Goal: Task Accomplishment & Management: Complete application form

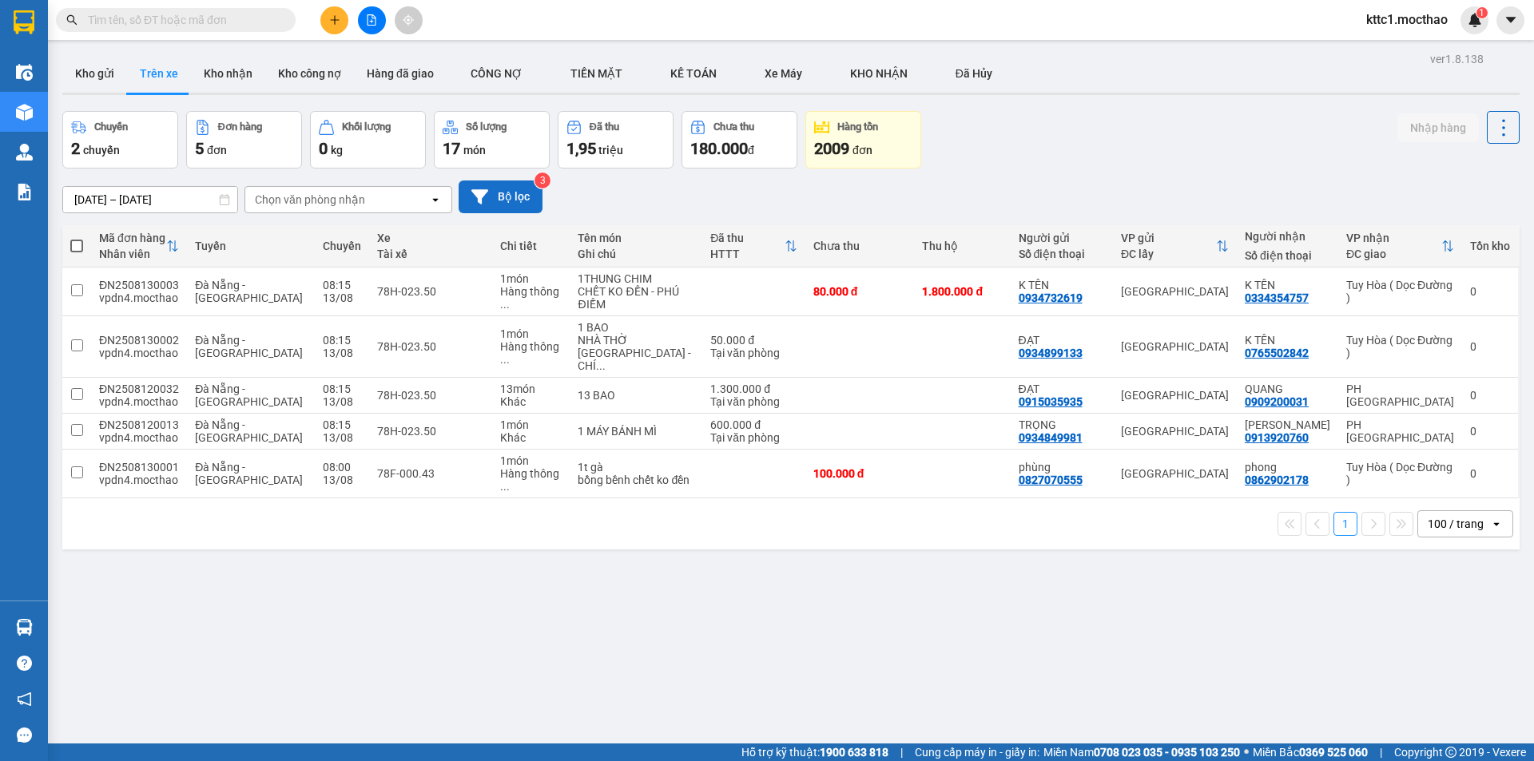
click at [508, 189] on button "Bộ lọc" at bounding box center [501, 197] width 84 height 33
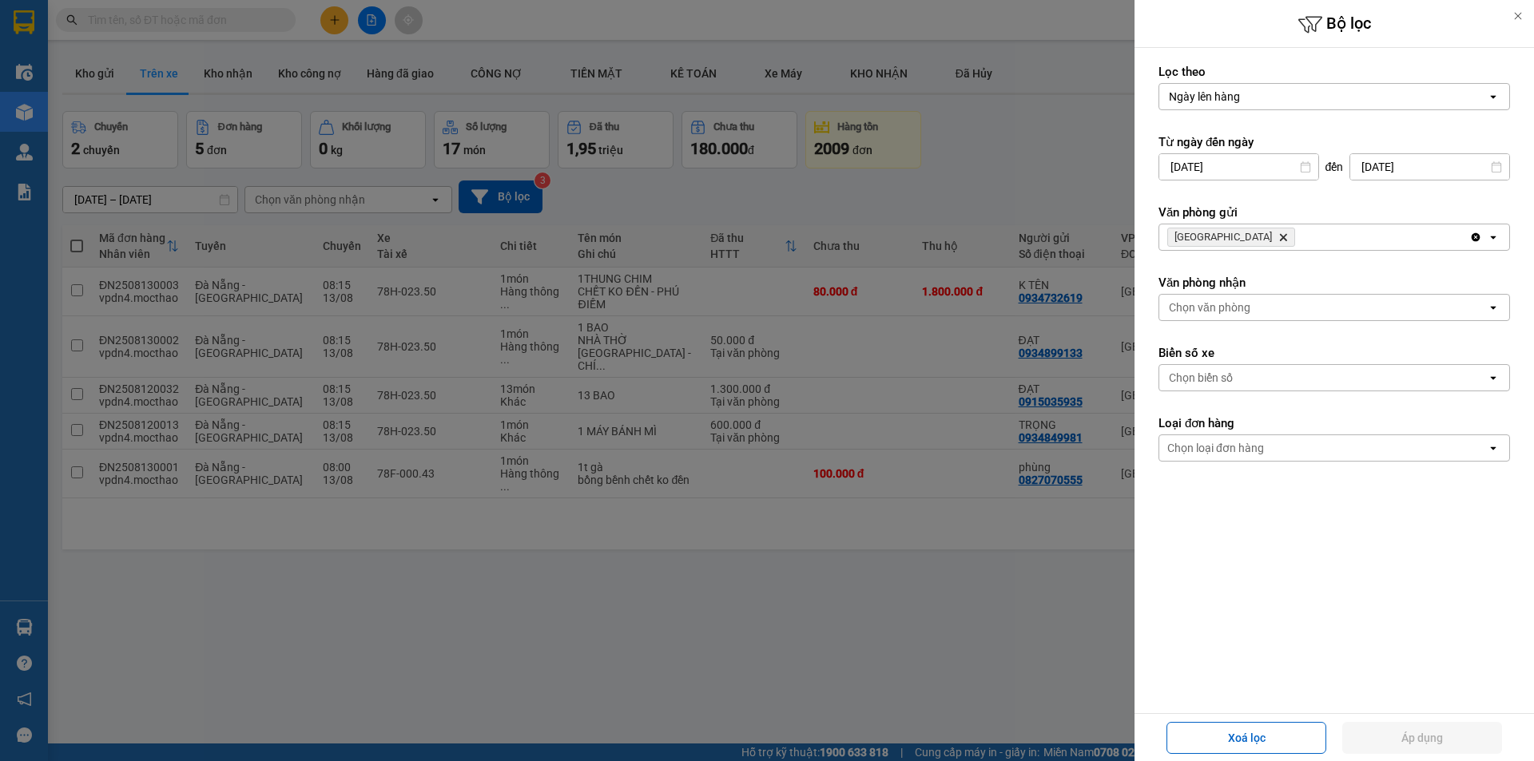
click at [1278, 234] on icon "Delete" at bounding box center [1283, 238] width 10 height 10
click at [1225, 234] on div "Chọn văn phòng" at bounding box center [1210, 237] width 82 height 16
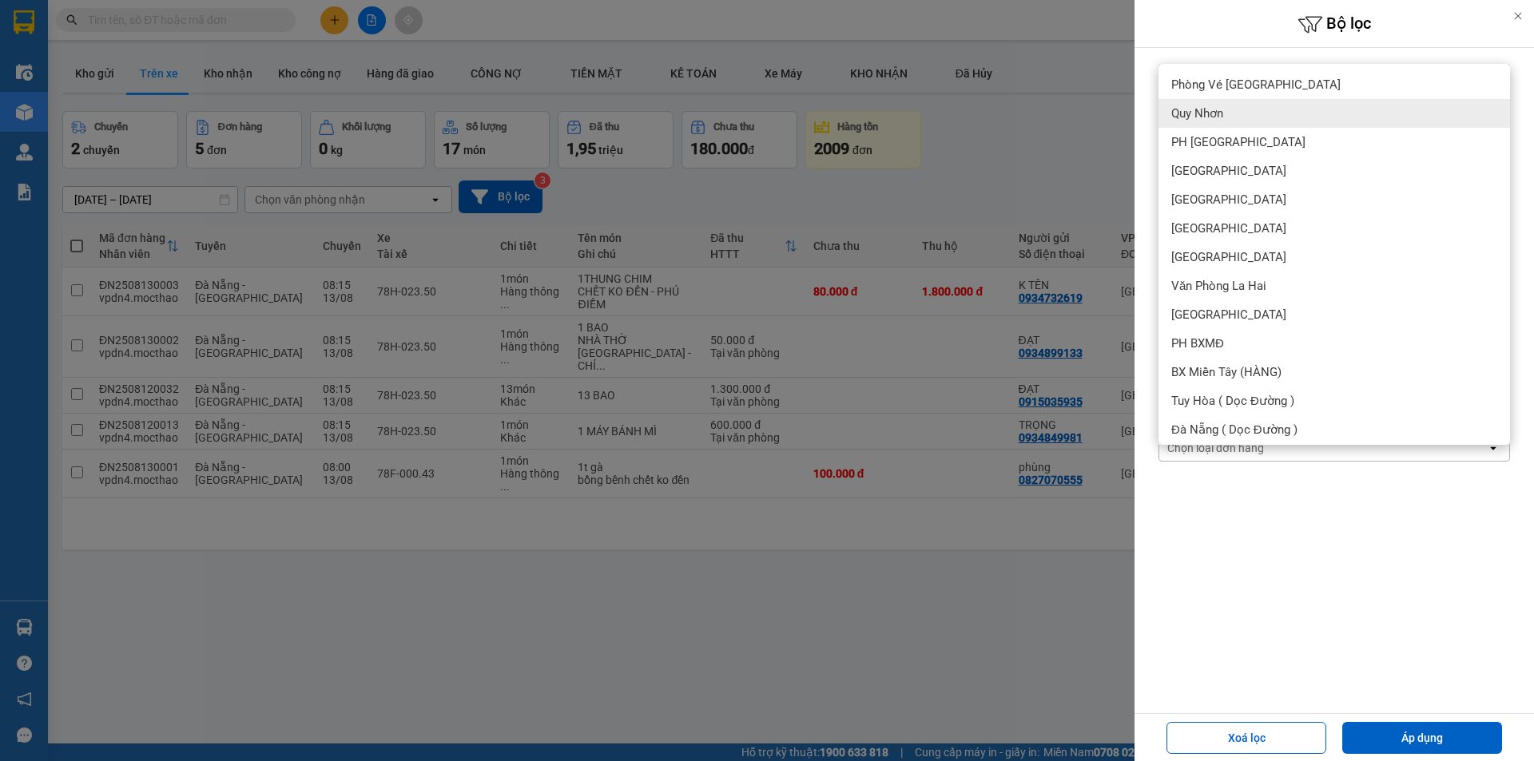
click at [1222, 115] on span "Quy Nhơn" at bounding box center [1197, 113] width 52 height 16
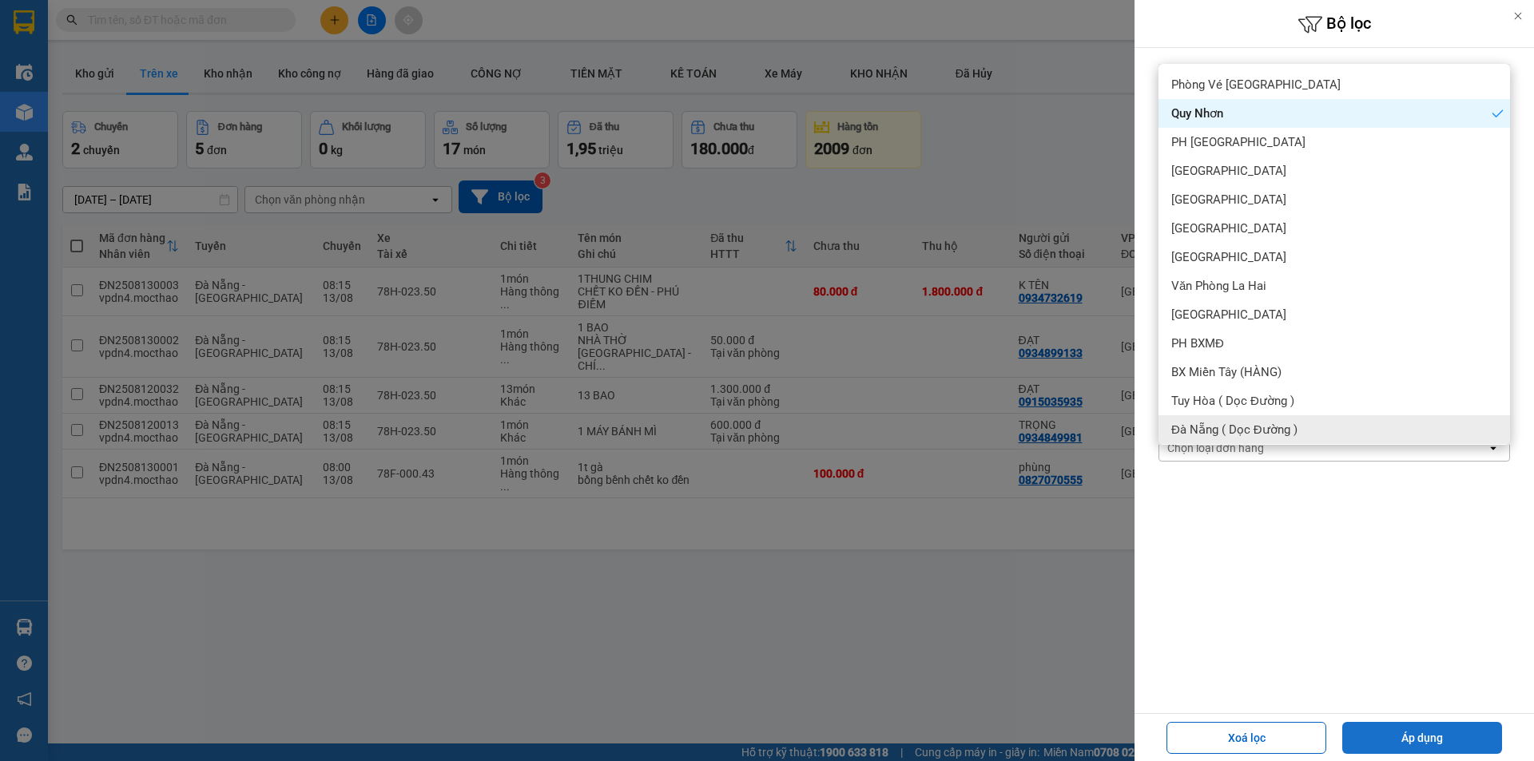
click at [1432, 738] on button "Áp dụng" at bounding box center [1422, 738] width 160 height 32
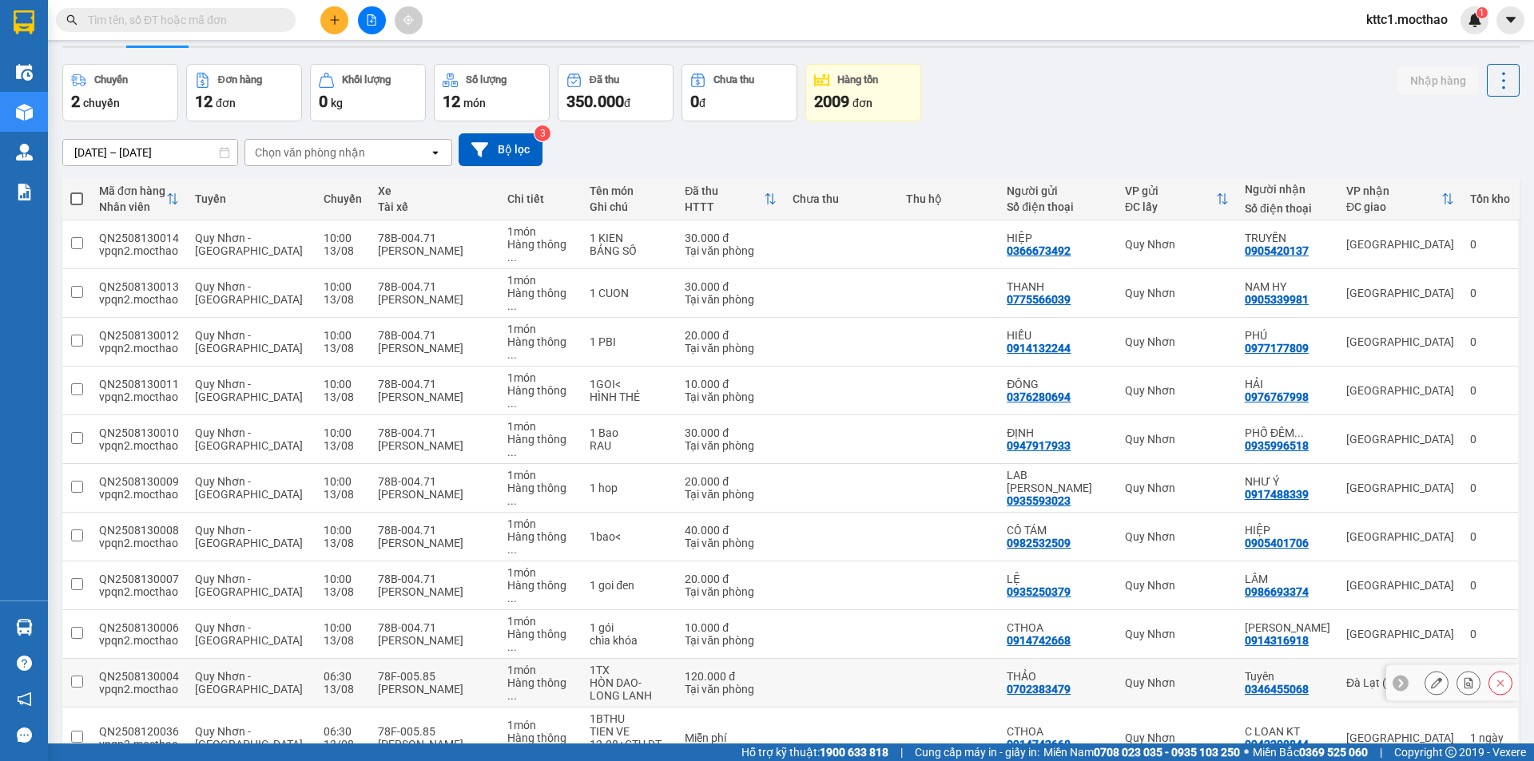
scroll to position [74, 0]
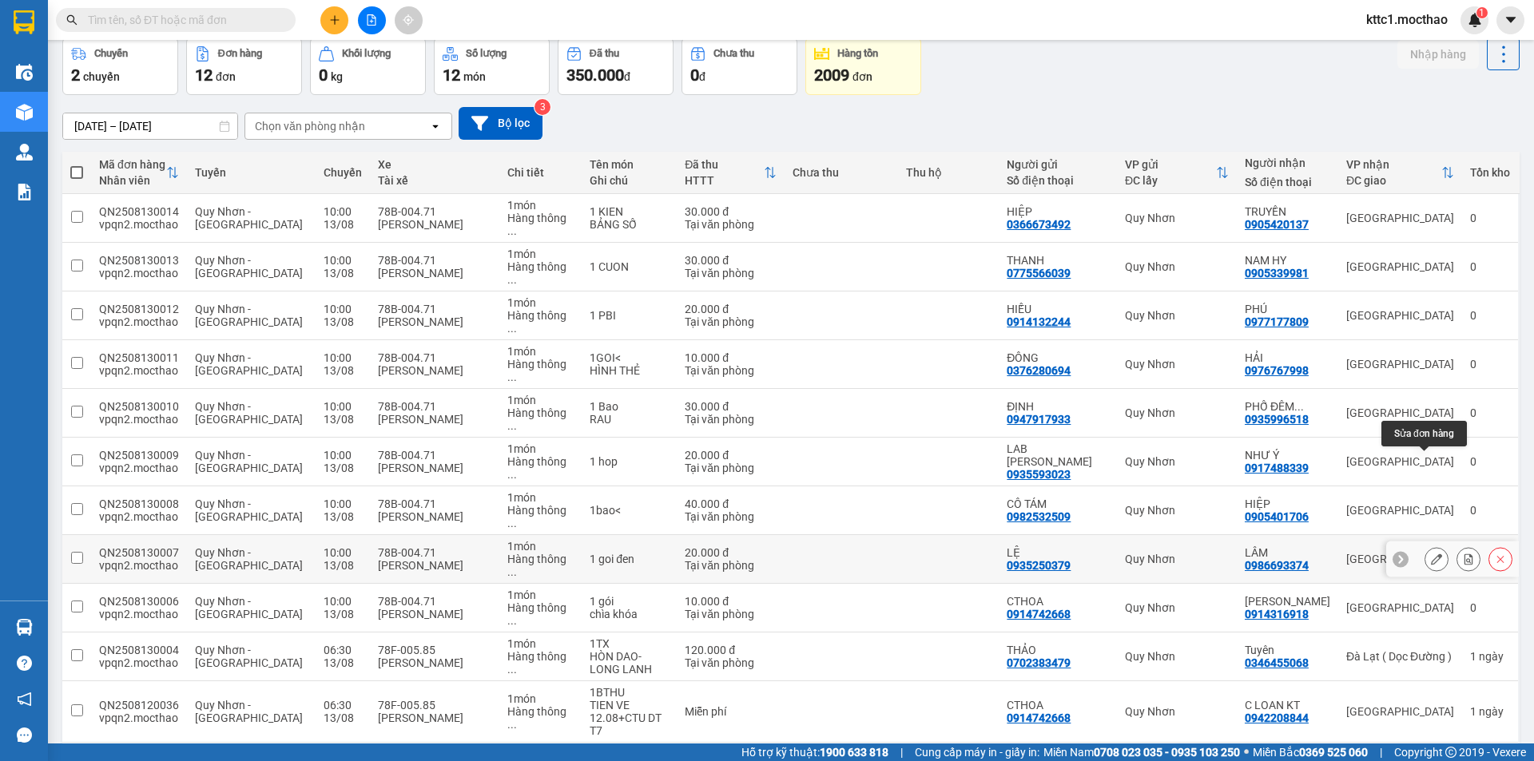
click at [1431, 554] on icon at bounding box center [1436, 559] width 11 height 11
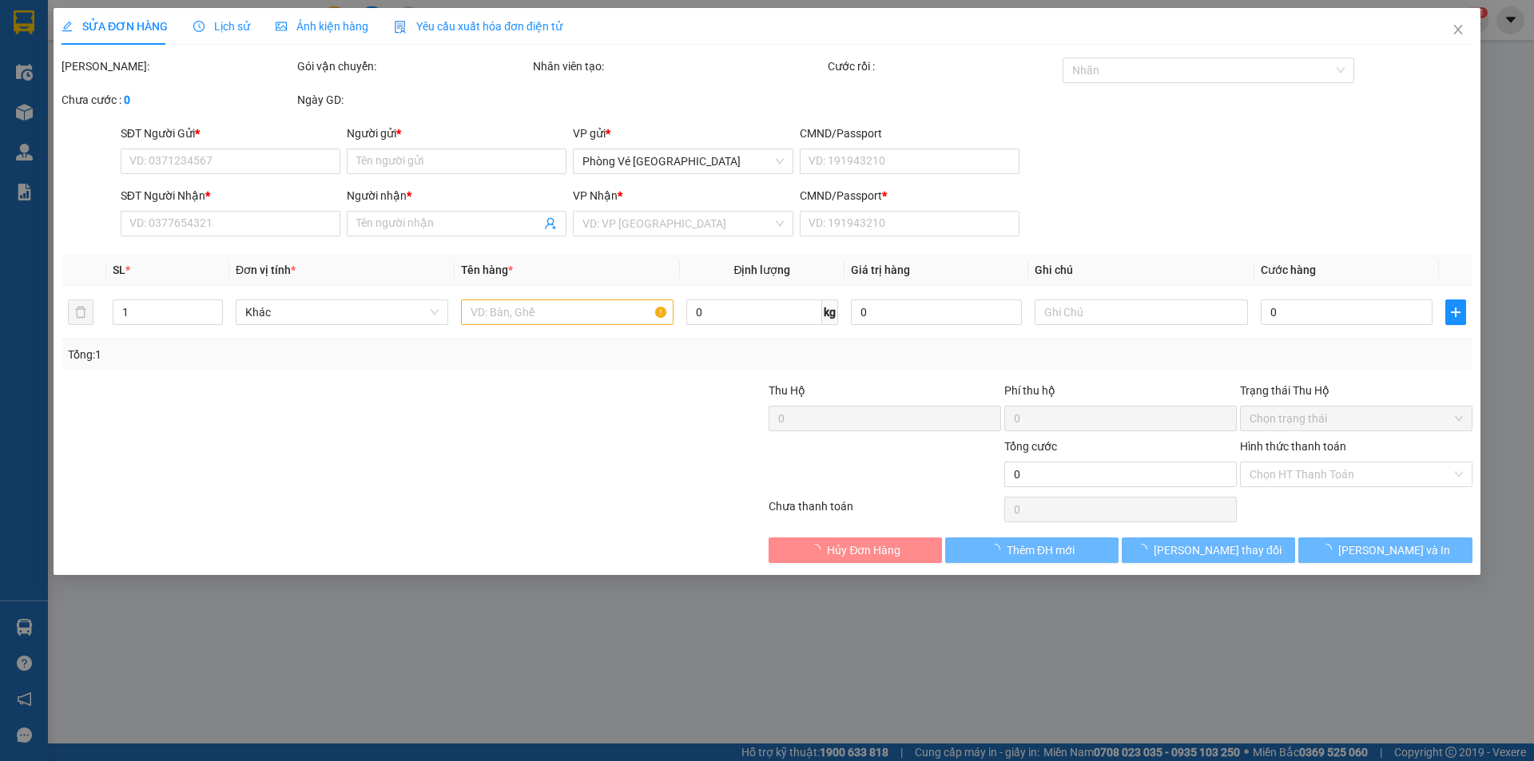
type input "0935250379"
type input "LỆ"
type input "0986693374"
type input "LÂM"
type input "a"
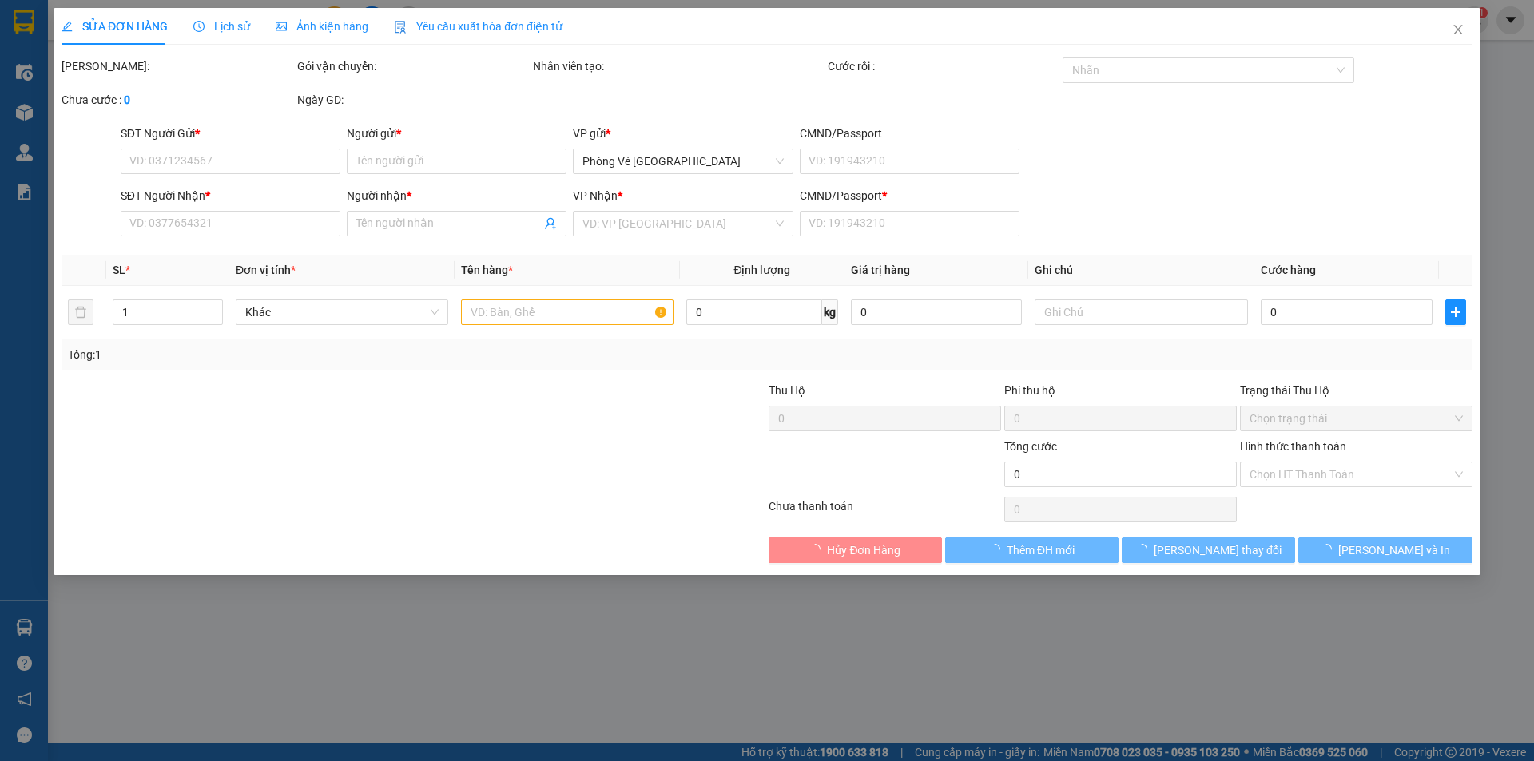
type input "20.000"
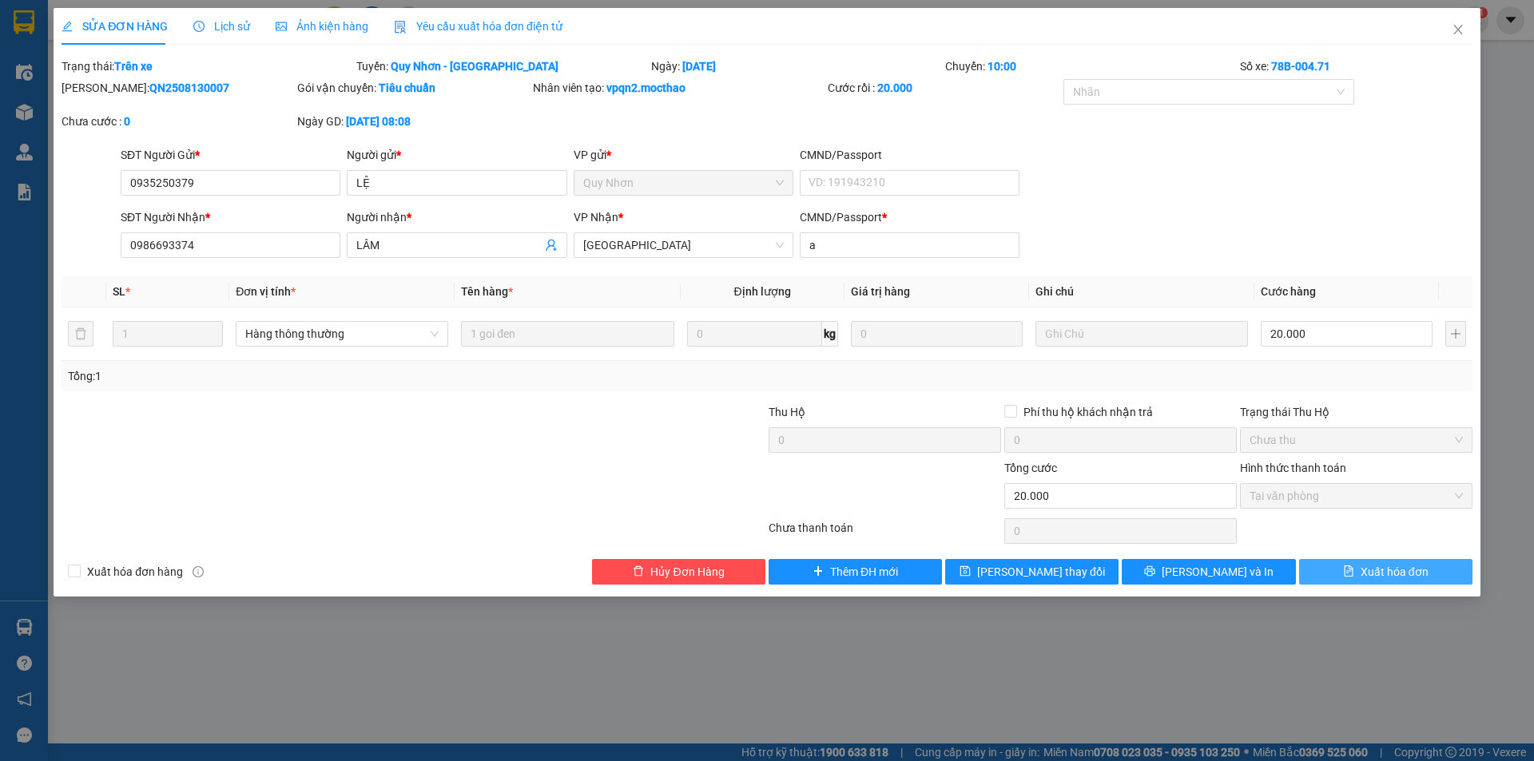
click at [1406, 578] on span "Xuất hóa đơn" at bounding box center [1395, 572] width 68 height 18
checkbox input "true"
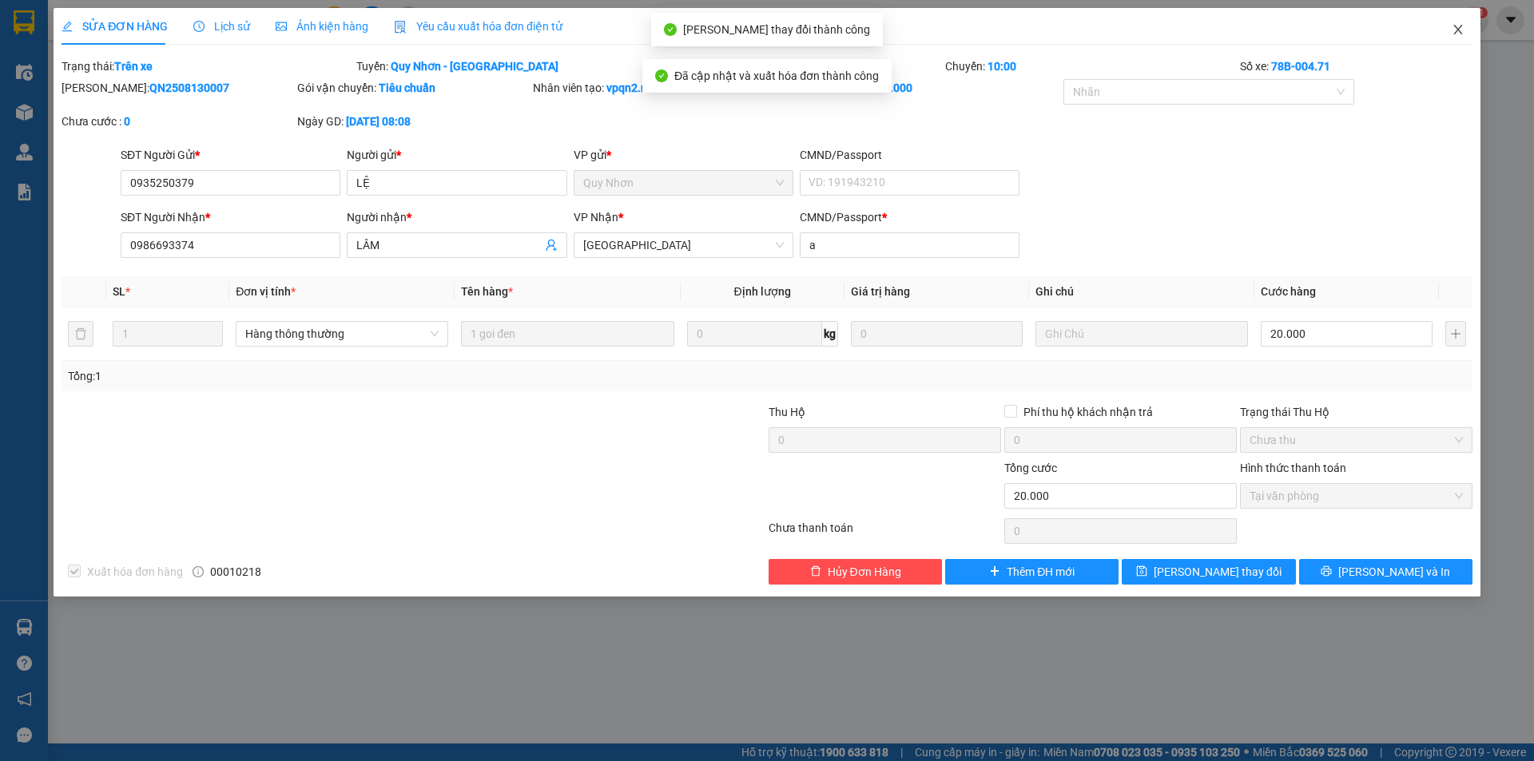
click at [1464, 28] on icon "close" at bounding box center [1458, 29] width 13 height 13
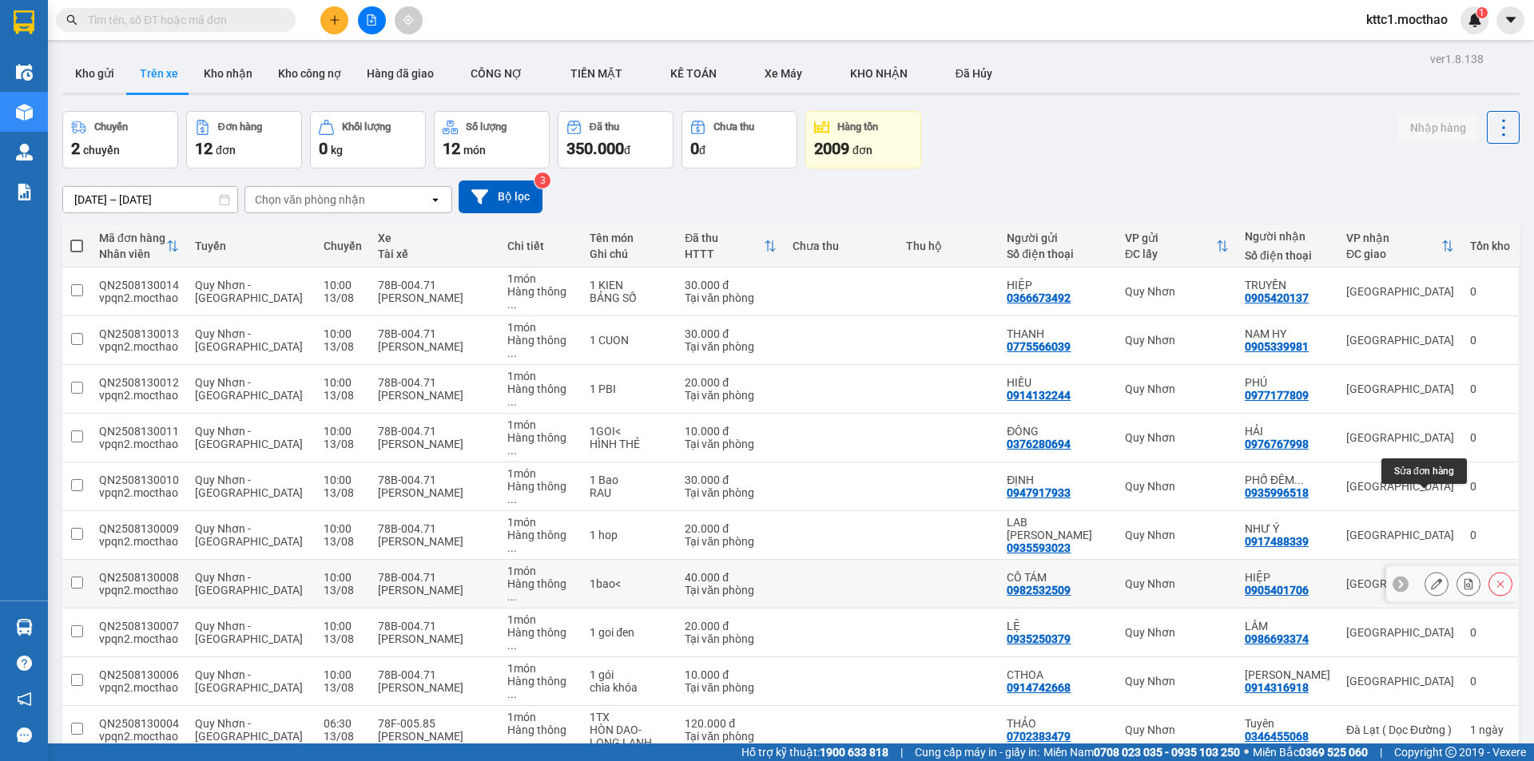
click at [1431, 578] on icon at bounding box center [1436, 583] width 11 height 11
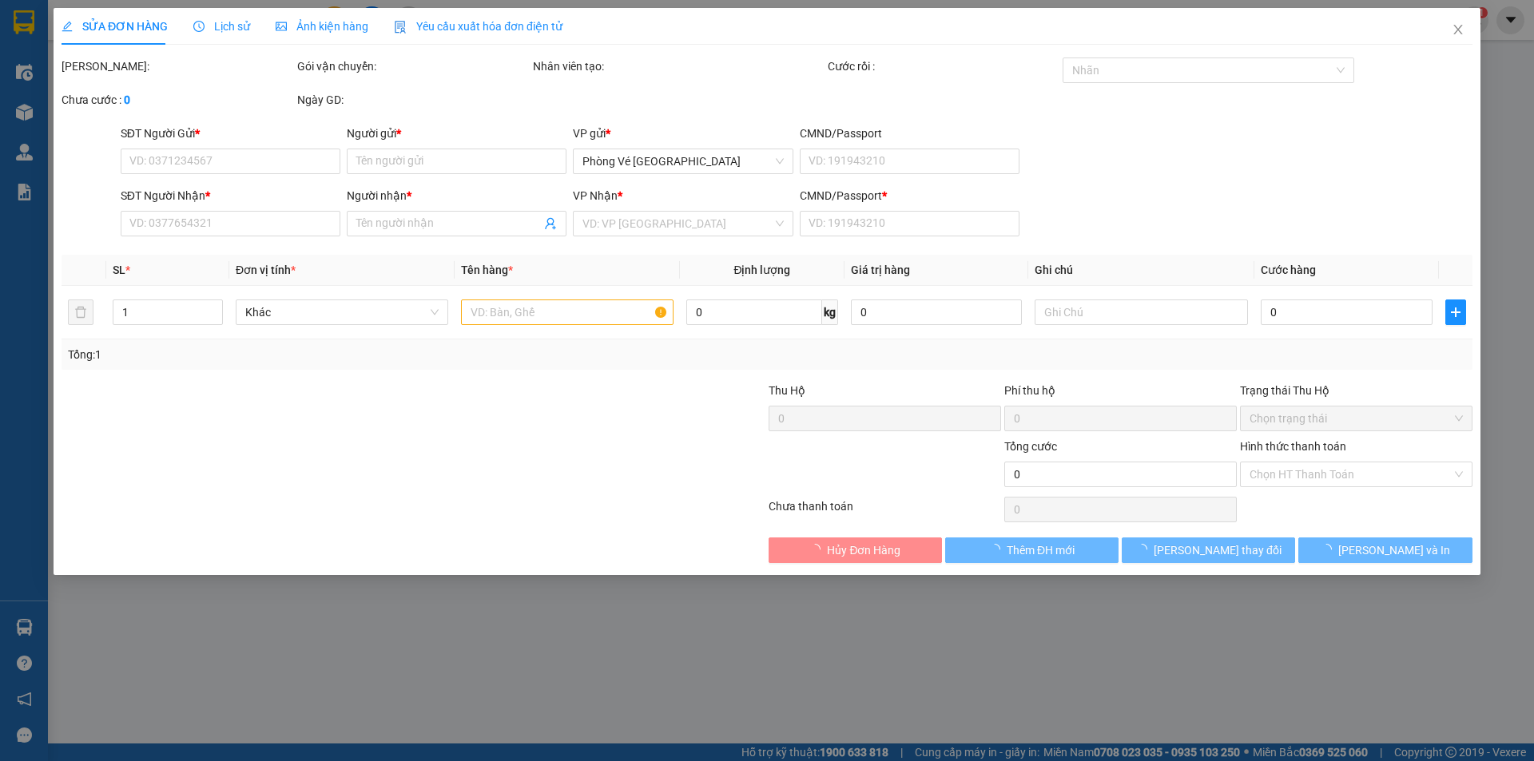
type input "0982532509"
type input "CÔ TÁM"
type input "0905401706"
type input "HIỆP"
type input "A"
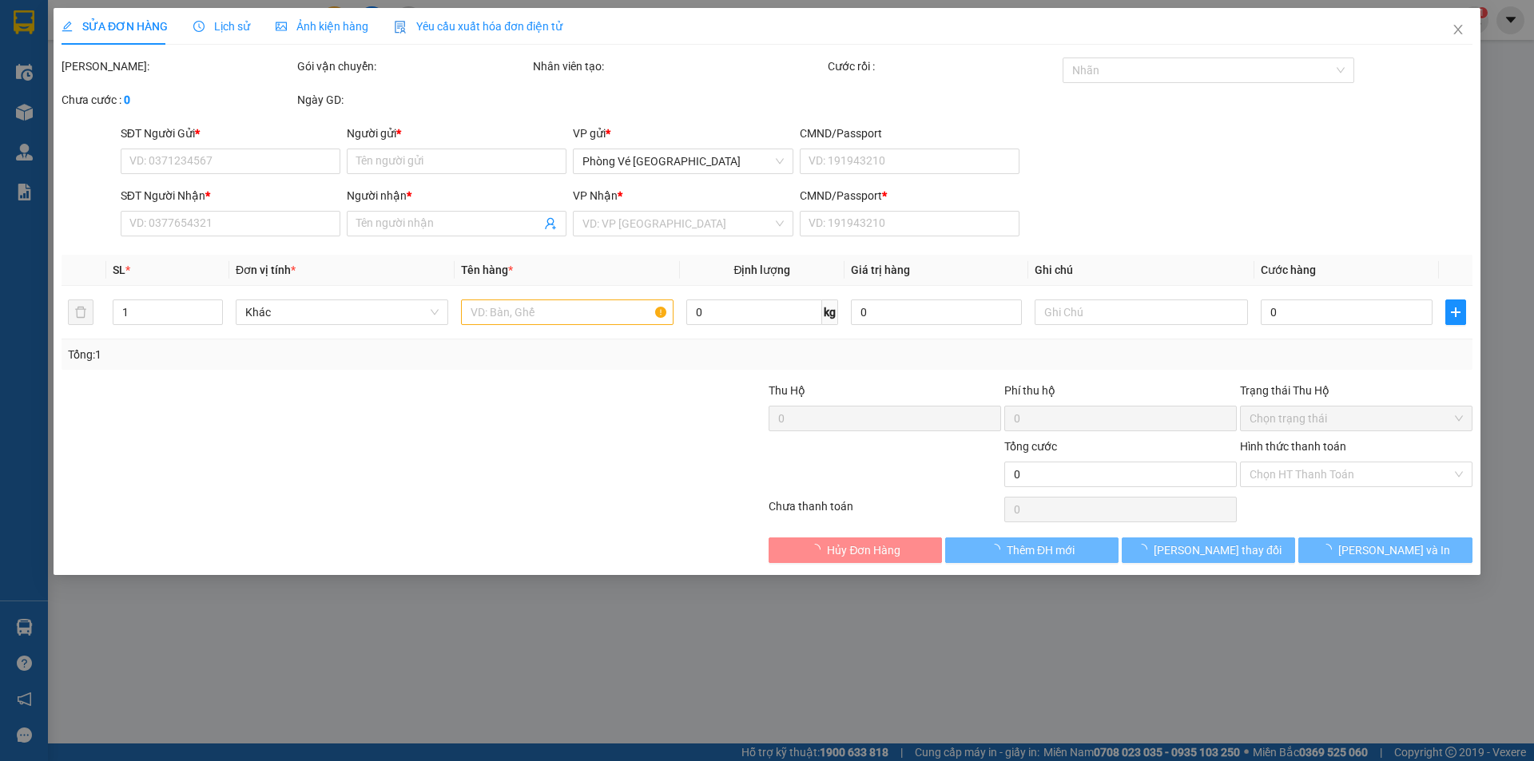
type input "40.000"
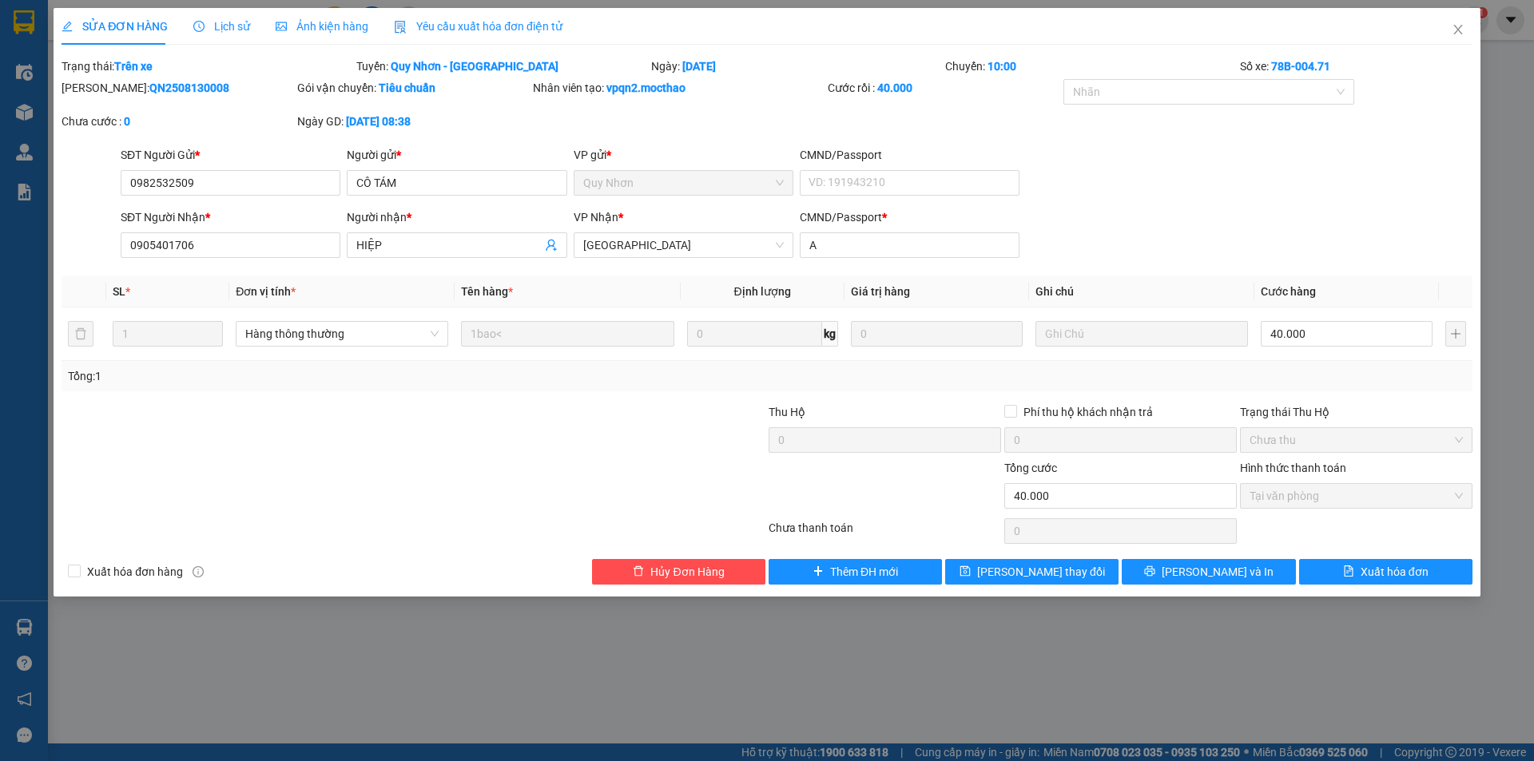
click at [443, 26] on span "Yêu cầu xuất hóa đơn điện tử" at bounding box center [478, 26] width 169 height 13
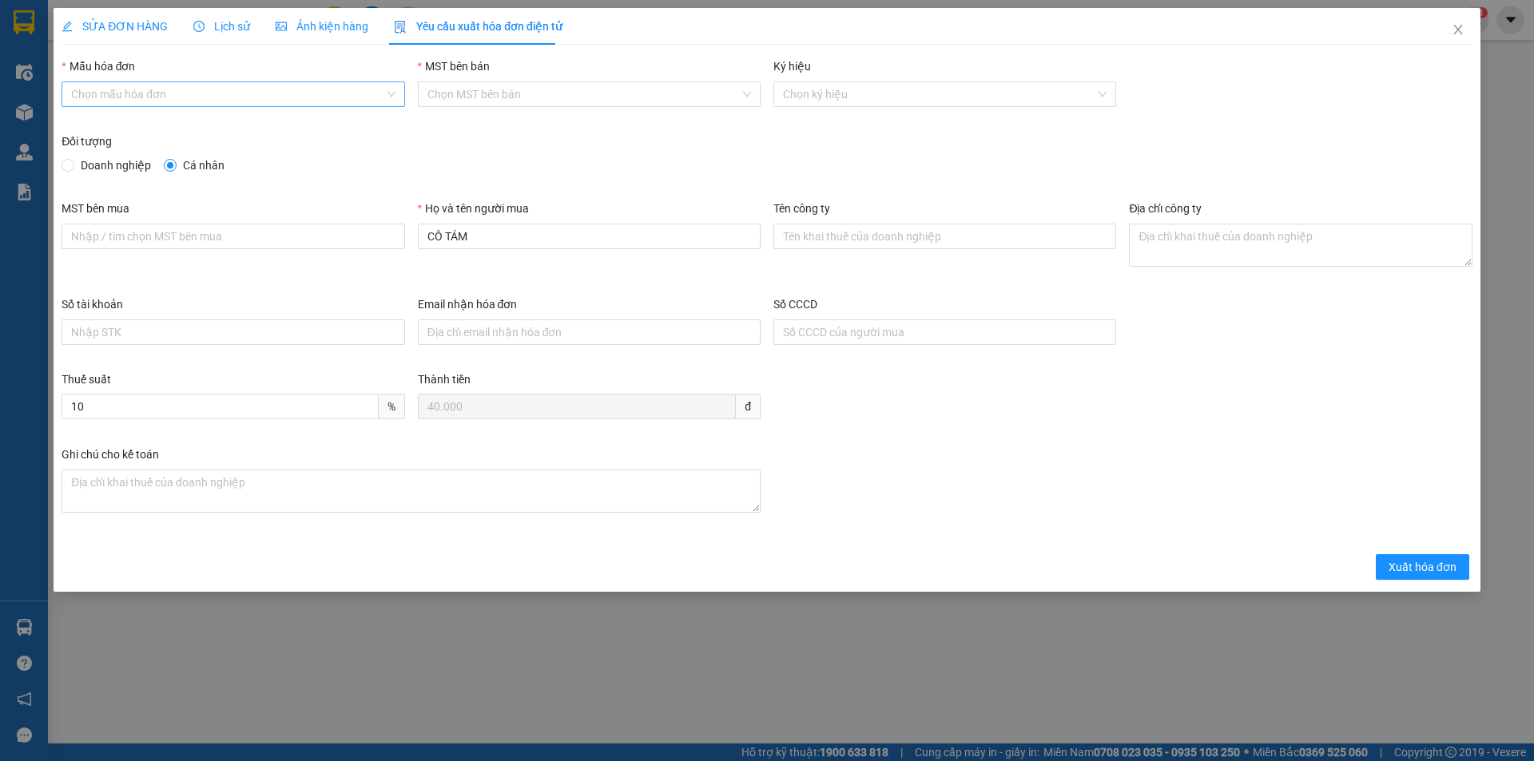
click at [83, 87] on input "Mẫu hóa đơn" at bounding box center [227, 94] width 312 height 24
click at [83, 116] on div "HĐH" at bounding box center [233, 126] width 343 height 26
type input "8"
drag, startPoint x: 447, startPoint y: 234, endPoint x: 392, endPoint y: 225, distance: 55.8
click at [393, 225] on div "MST bên mua Họ và tên người mua CÔ TÁM Tên công ty Địa chỉ công ty" at bounding box center [767, 248] width 1424 height 96
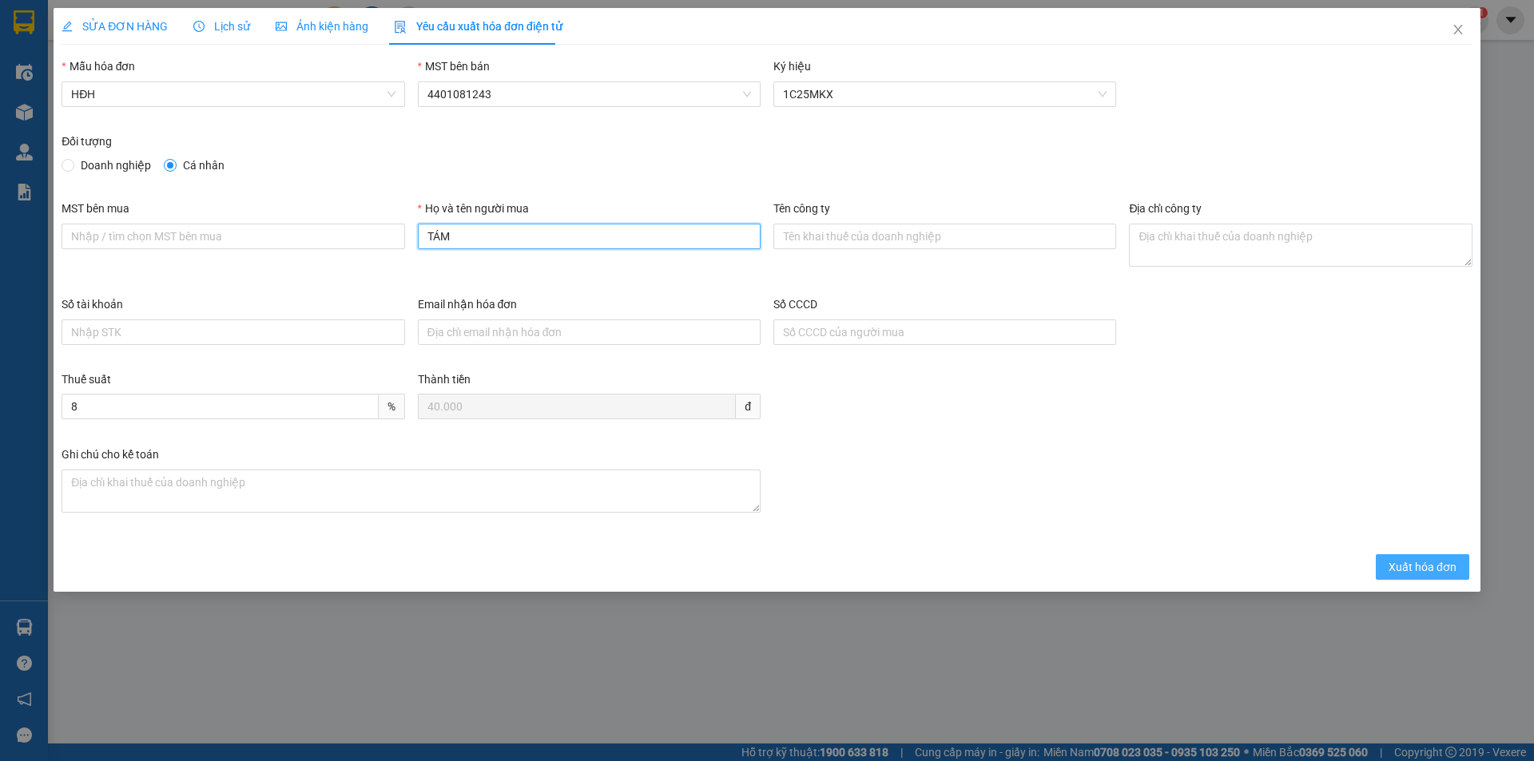
type input "TÁM"
click at [1421, 568] on span "Xuất hóa đơn" at bounding box center [1423, 568] width 68 height 18
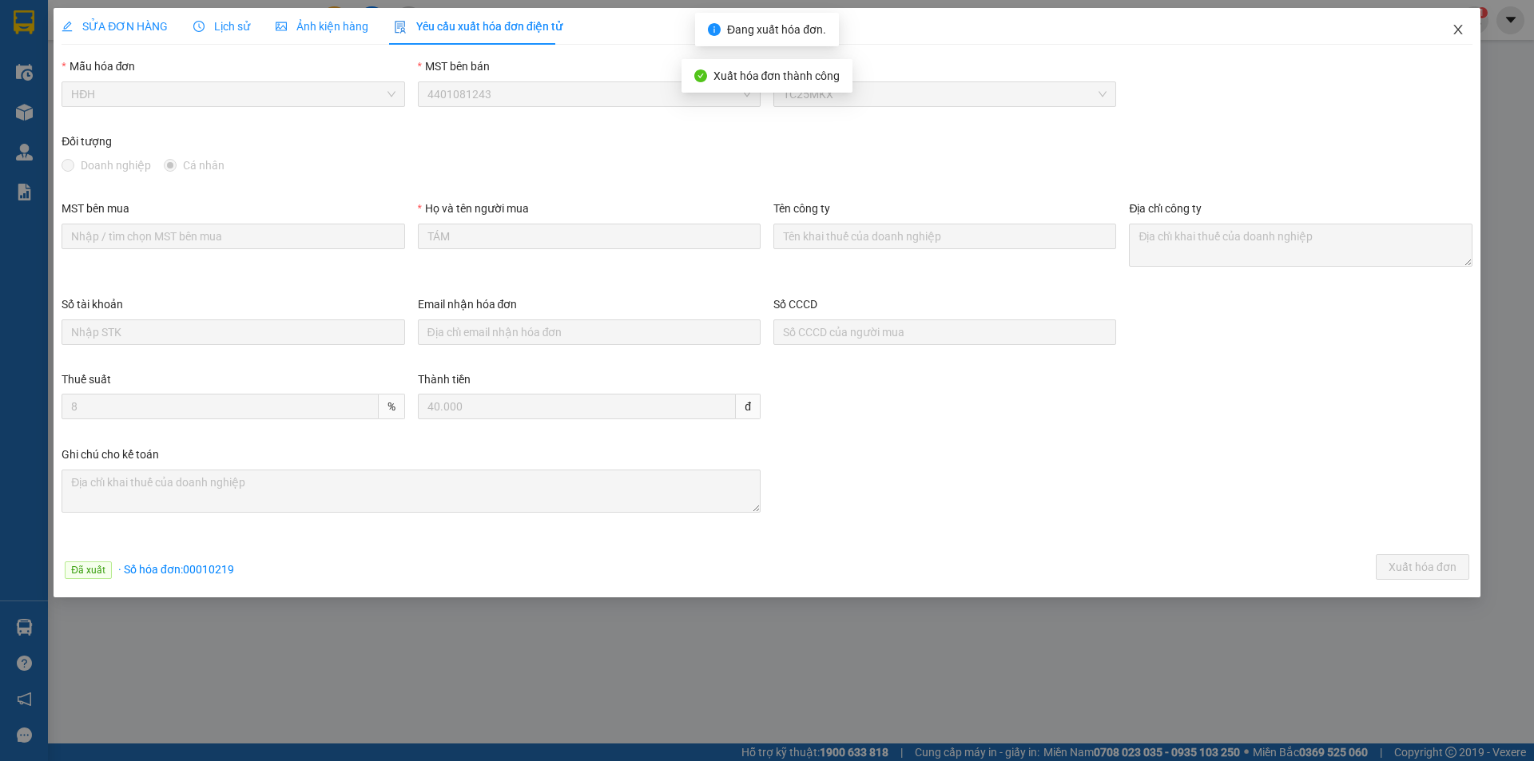
click at [1457, 29] on icon "close" at bounding box center [1457, 30] width 9 height 10
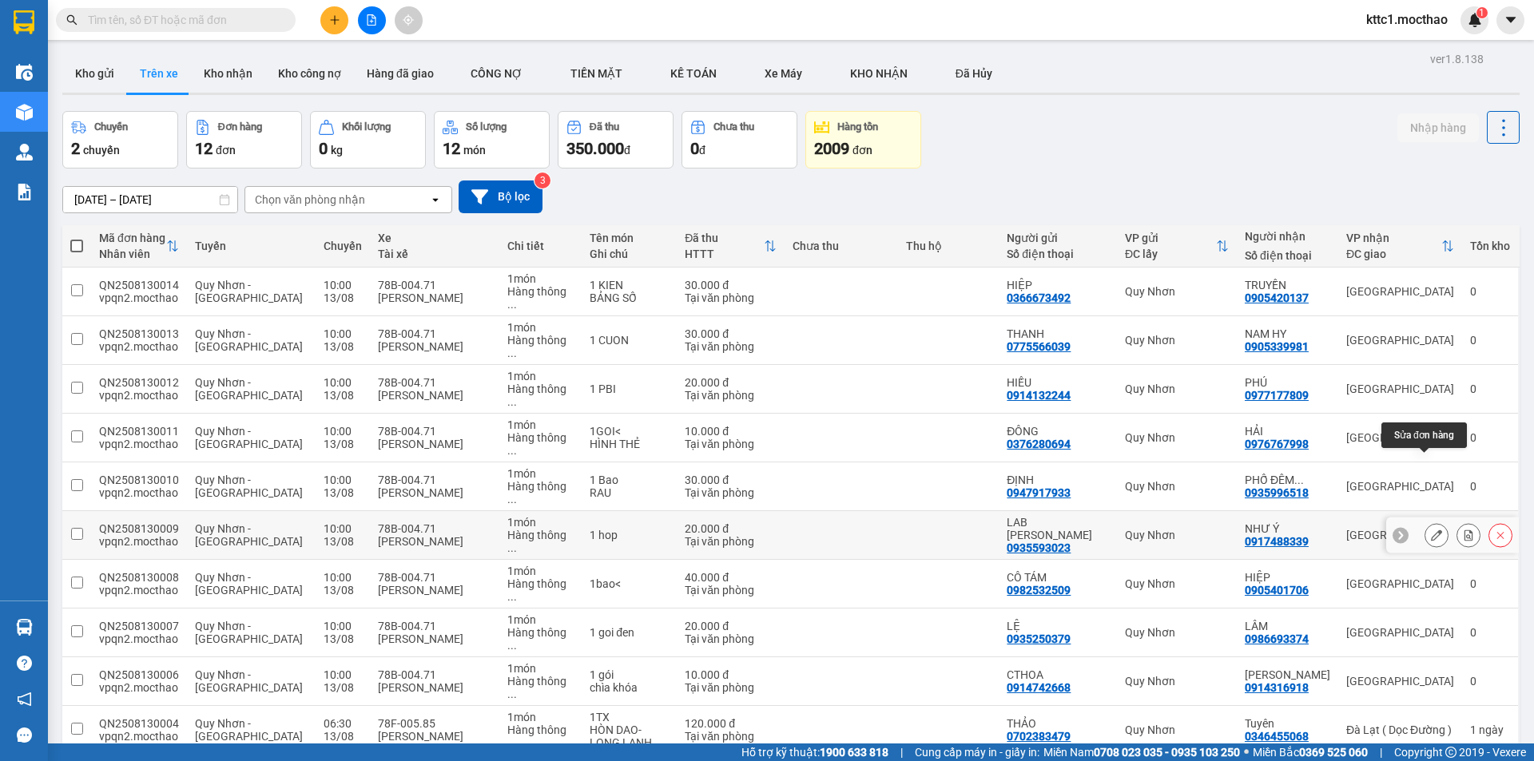
click at [1431, 530] on icon at bounding box center [1436, 535] width 11 height 11
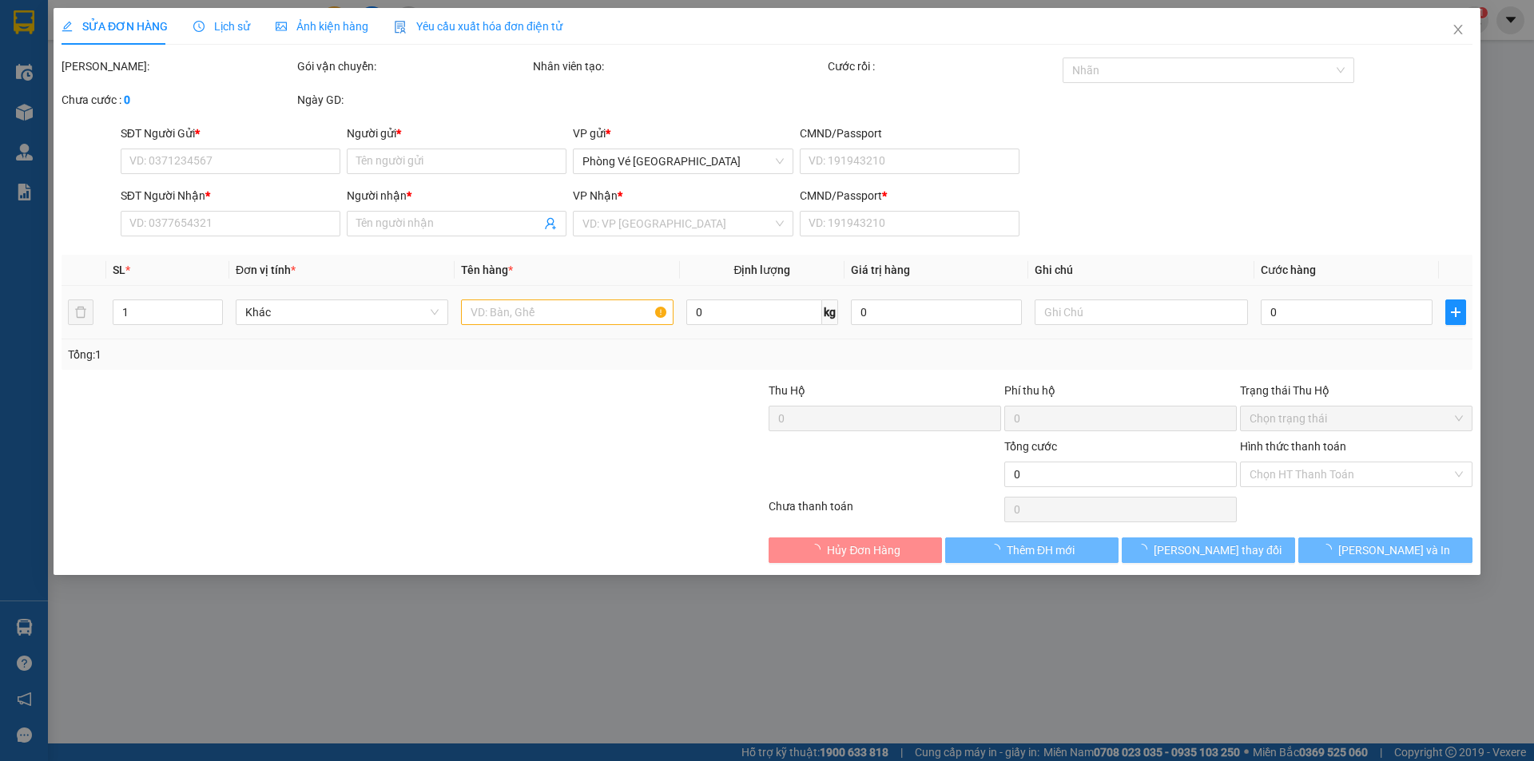
type input "0935593023"
type input "LAB [PERSON_NAME]"
type input "0917488339"
type input "NHƯ Ý"
type input "A"
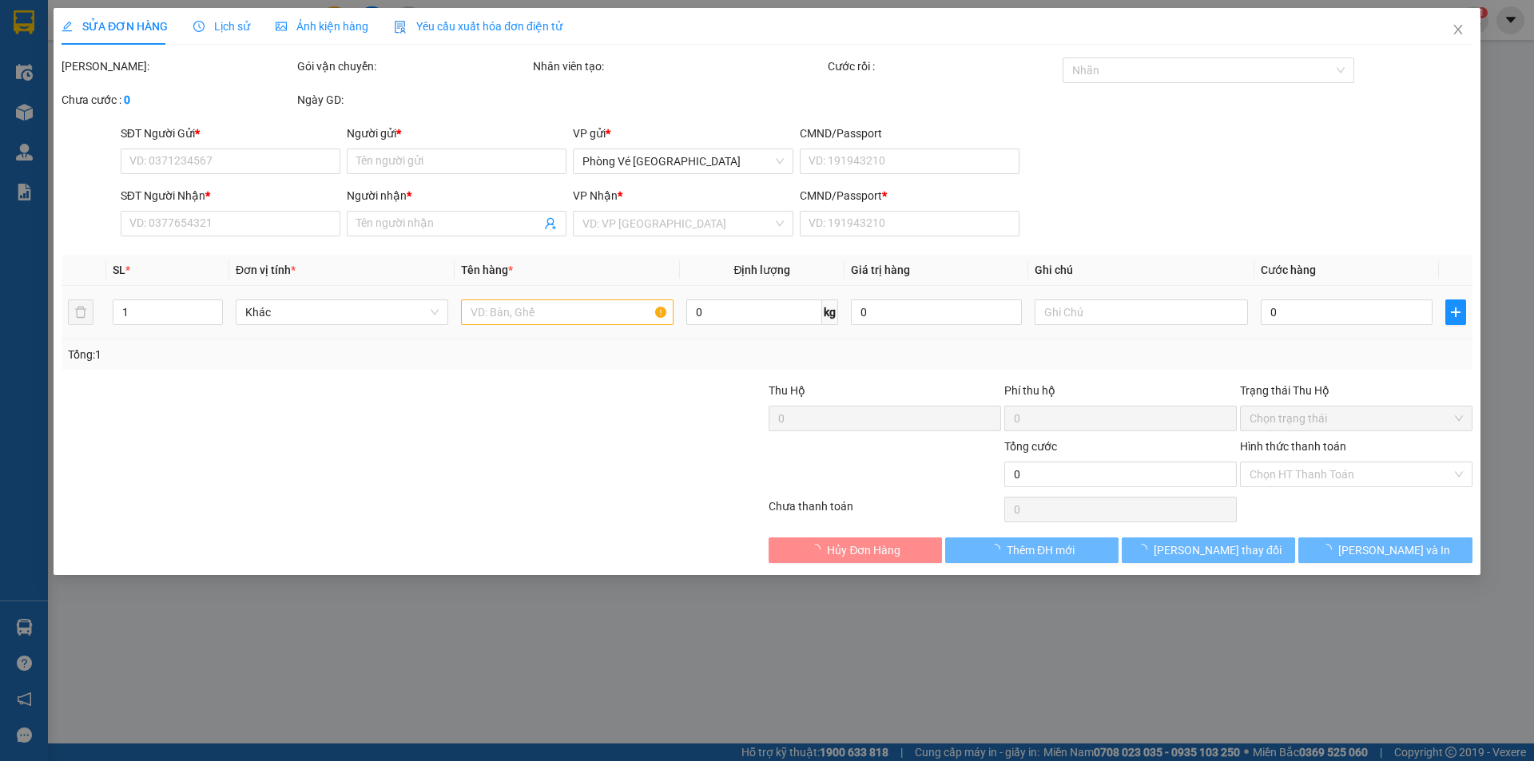
type input "20.000"
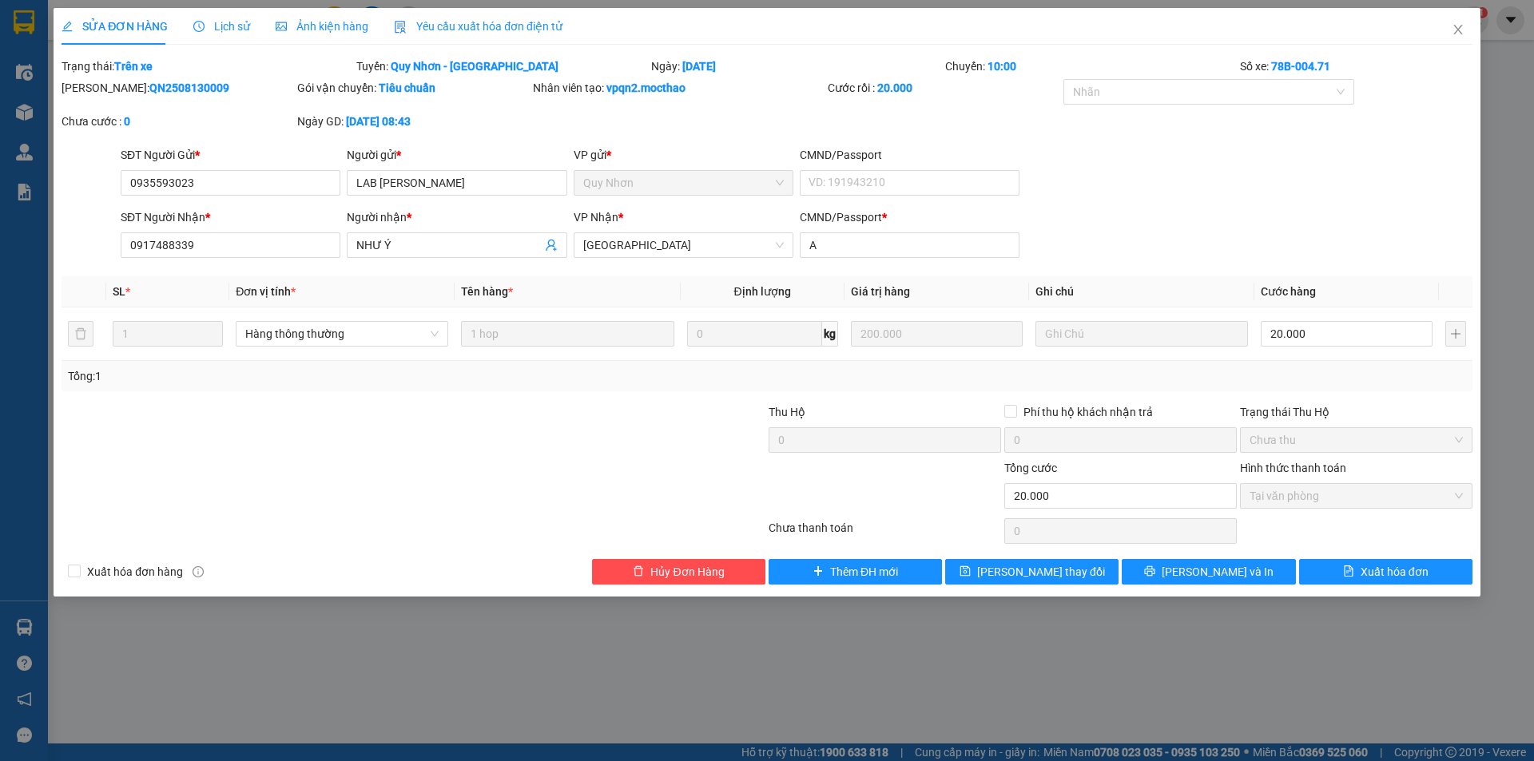
click at [468, 17] on div "Yêu cầu xuất hóa đơn điện tử" at bounding box center [478, 26] width 169 height 37
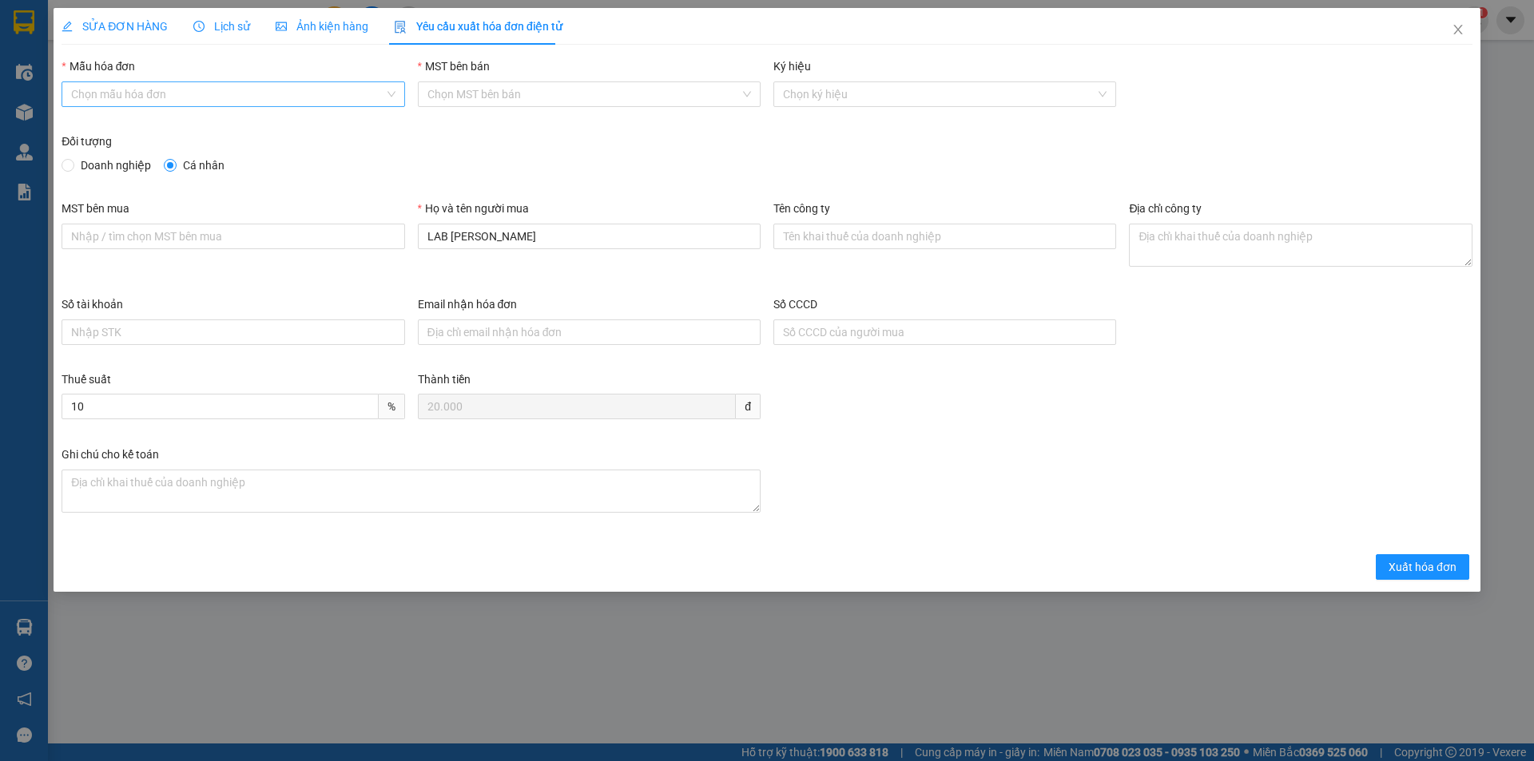
click at [98, 89] on input "Mẫu hóa đơn" at bounding box center [227, 94] width 312 height 24
click at [101, 129] on div "HĐH" at bounding box center [233, 126] width 324 height 18
type input "8"
drag, startPoint x: 446, startPoint y: 239, endPoint x: 372, endPoint y: 237, distance: 74.3
click at [376, 240] on div "MST bên mua Họ và tên người mua LAB HOÀNG BẢO Tên công ty Địa chỉ công ty" at bounding box center [767, 248] width 1424 height 96
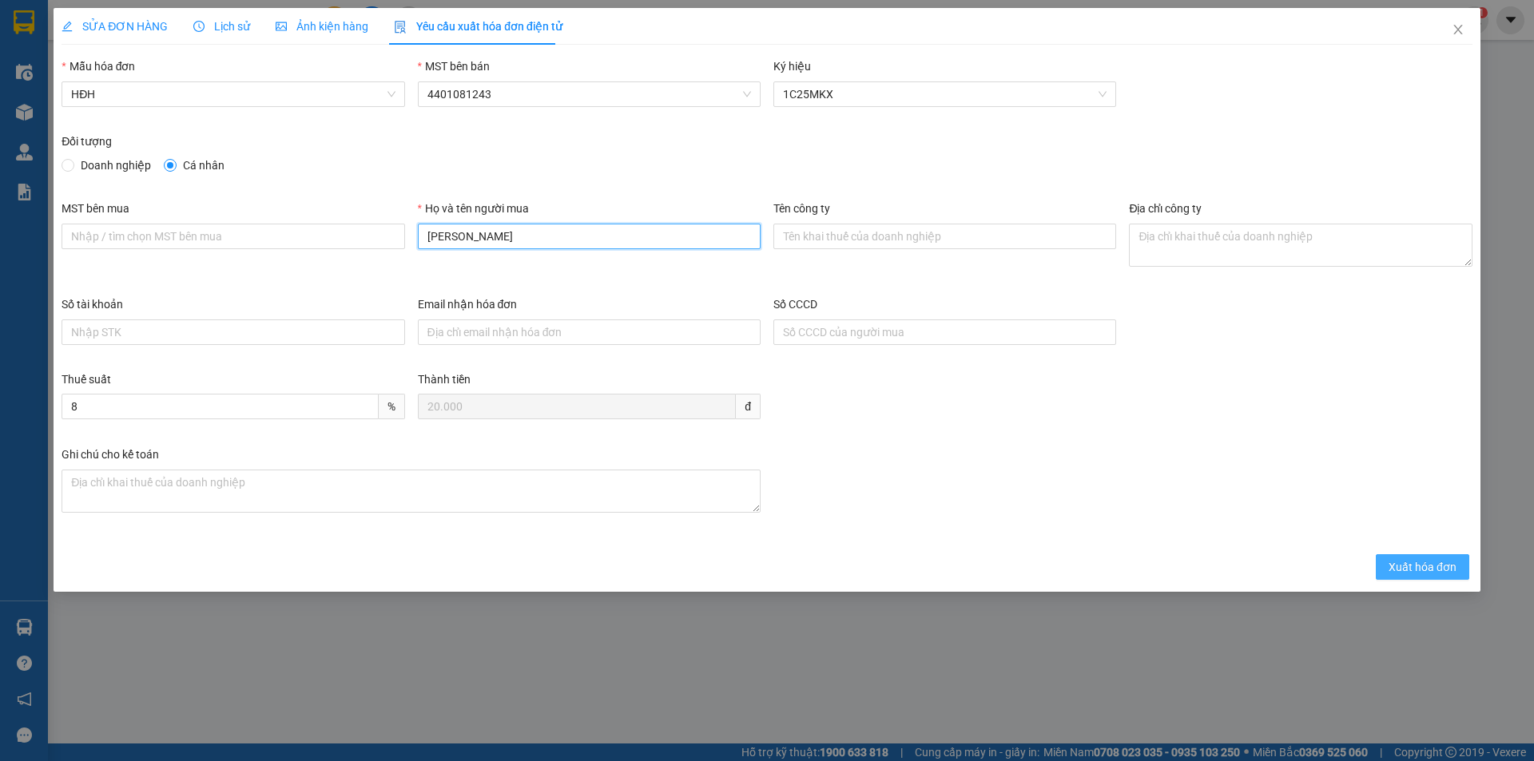
type input "[PERSON_NAME]"
click at [1383, 573] on button "Xuất hóa đơn" at bounding box center [1422, 568] width 93 height 26
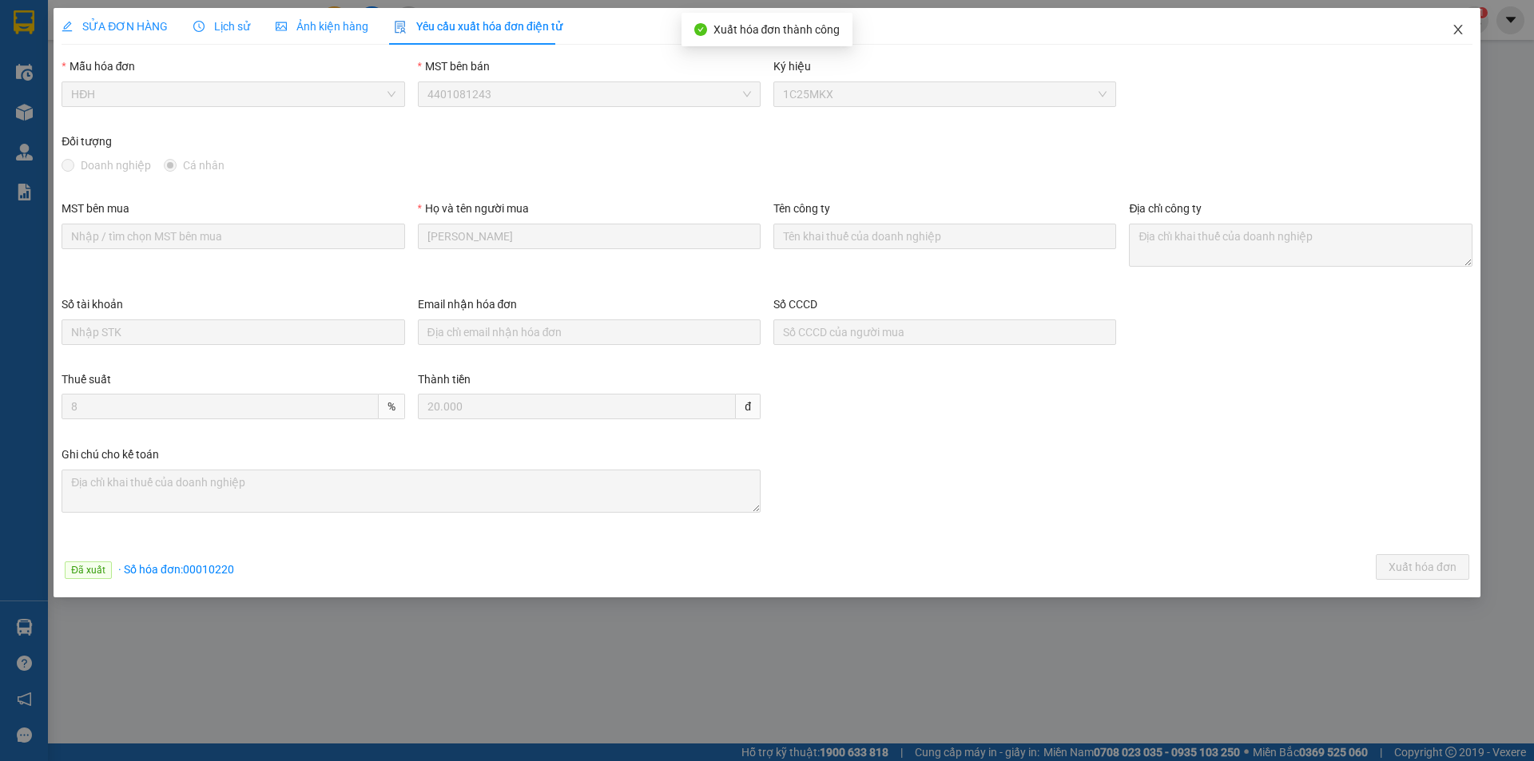
click at [1457, 26] on icon "close" at bounding box center [1458, 29] width 13 height 13
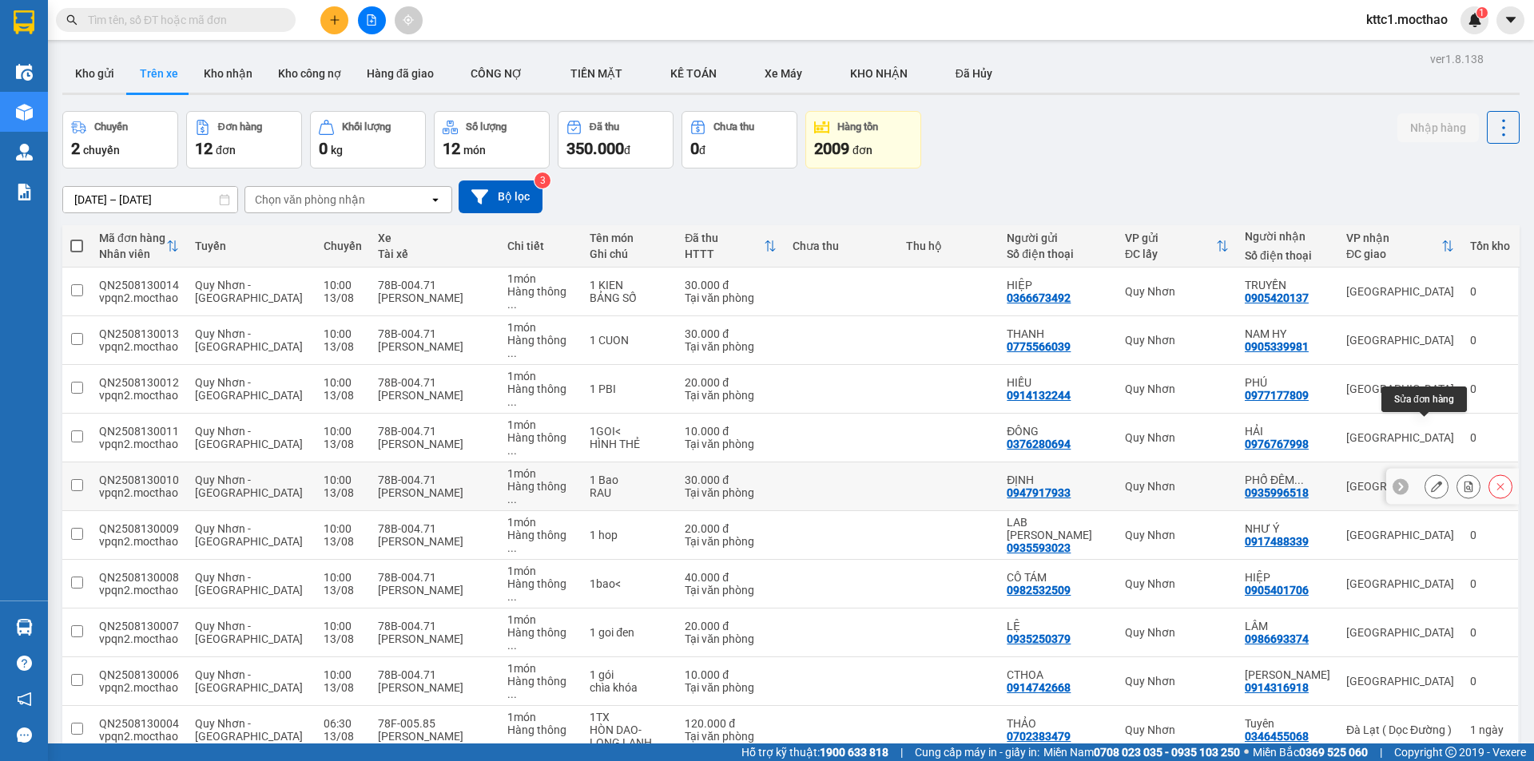
click at [1431, 481] on icon at bounding box center [1436, 486] width 11 height 11
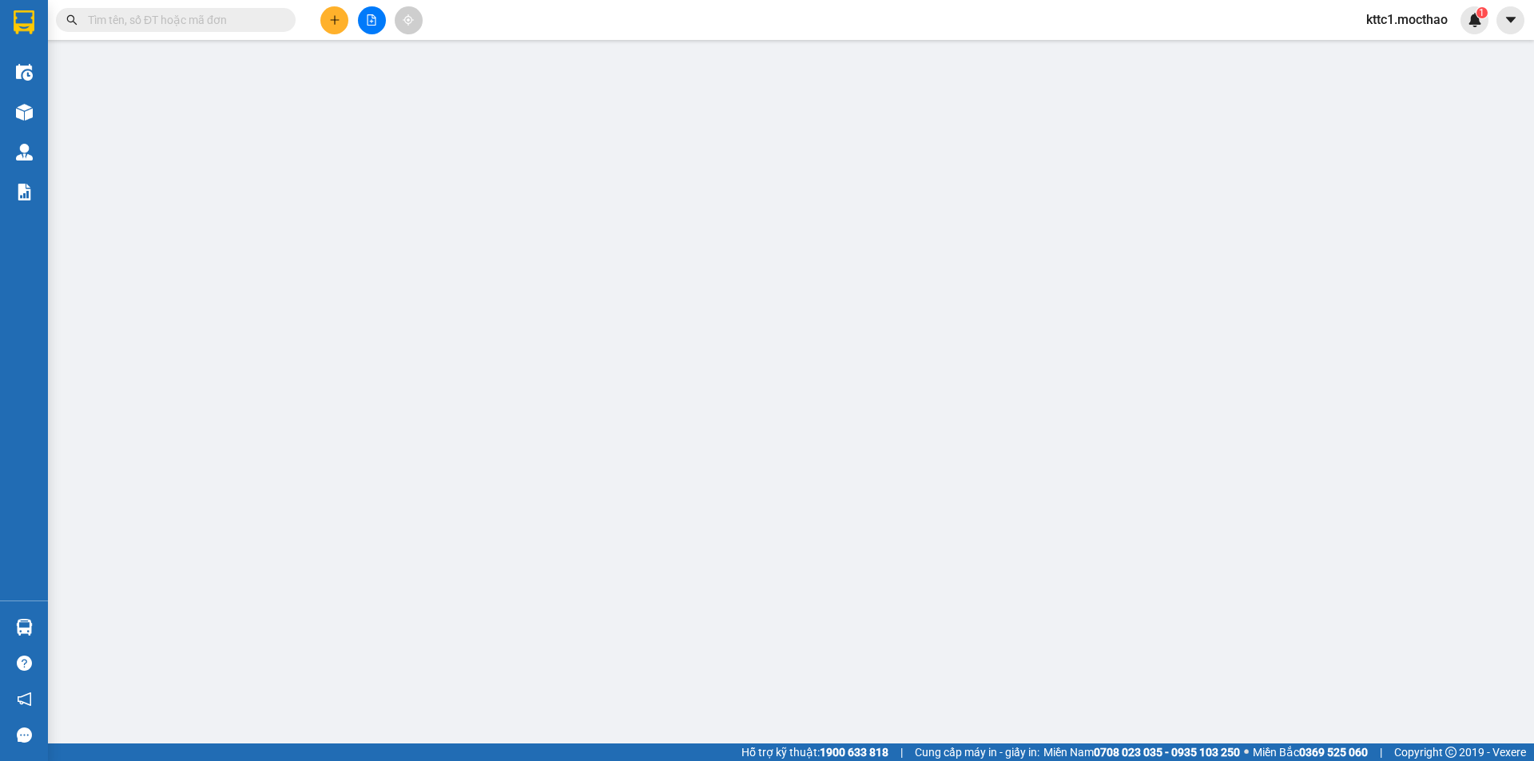
type input "0947917933"
type input "ĐỊNH"
type input "0935996518"
type input "PHỐ ĐÊM VƯỜN"
type input "x"
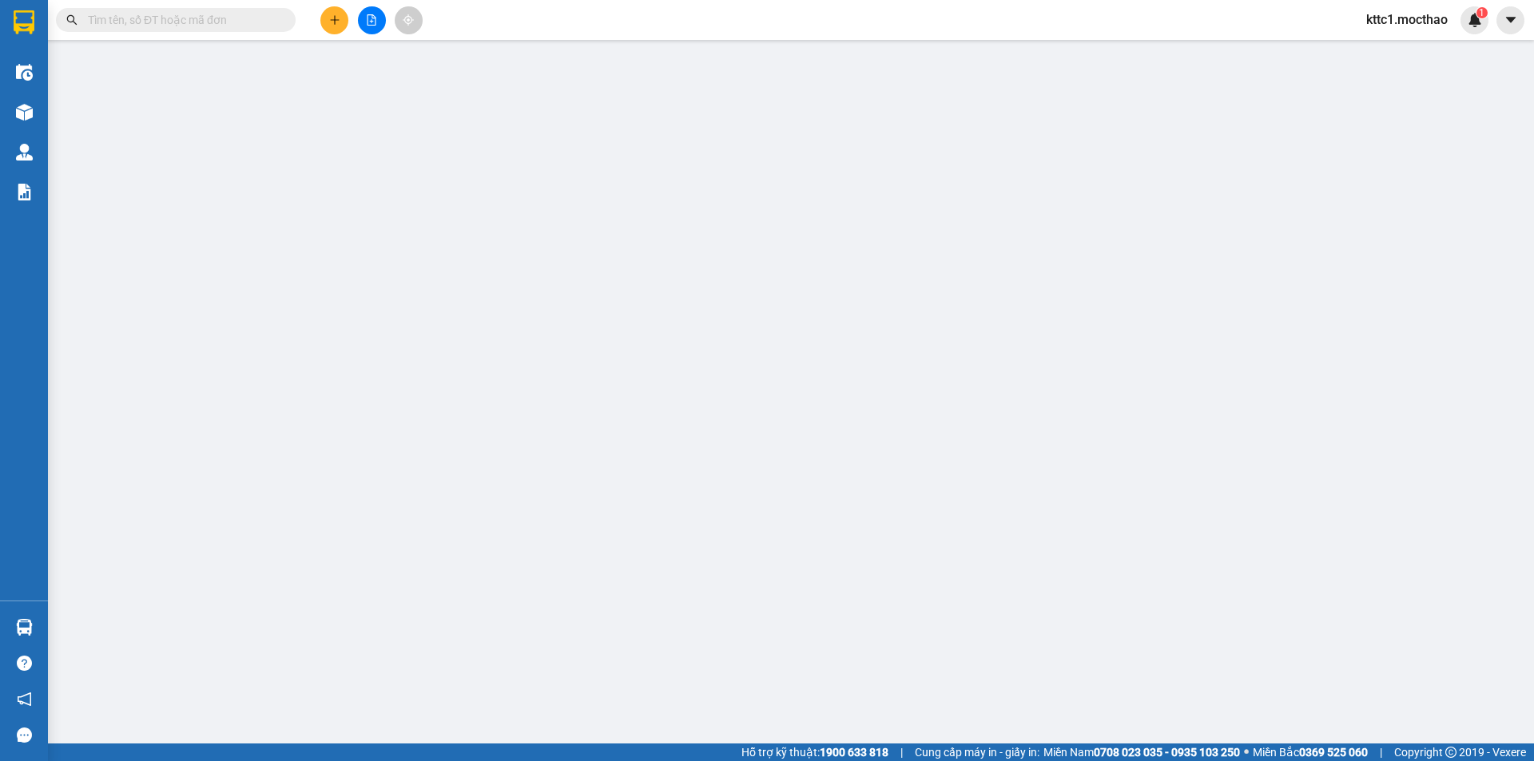
type input "30.000"
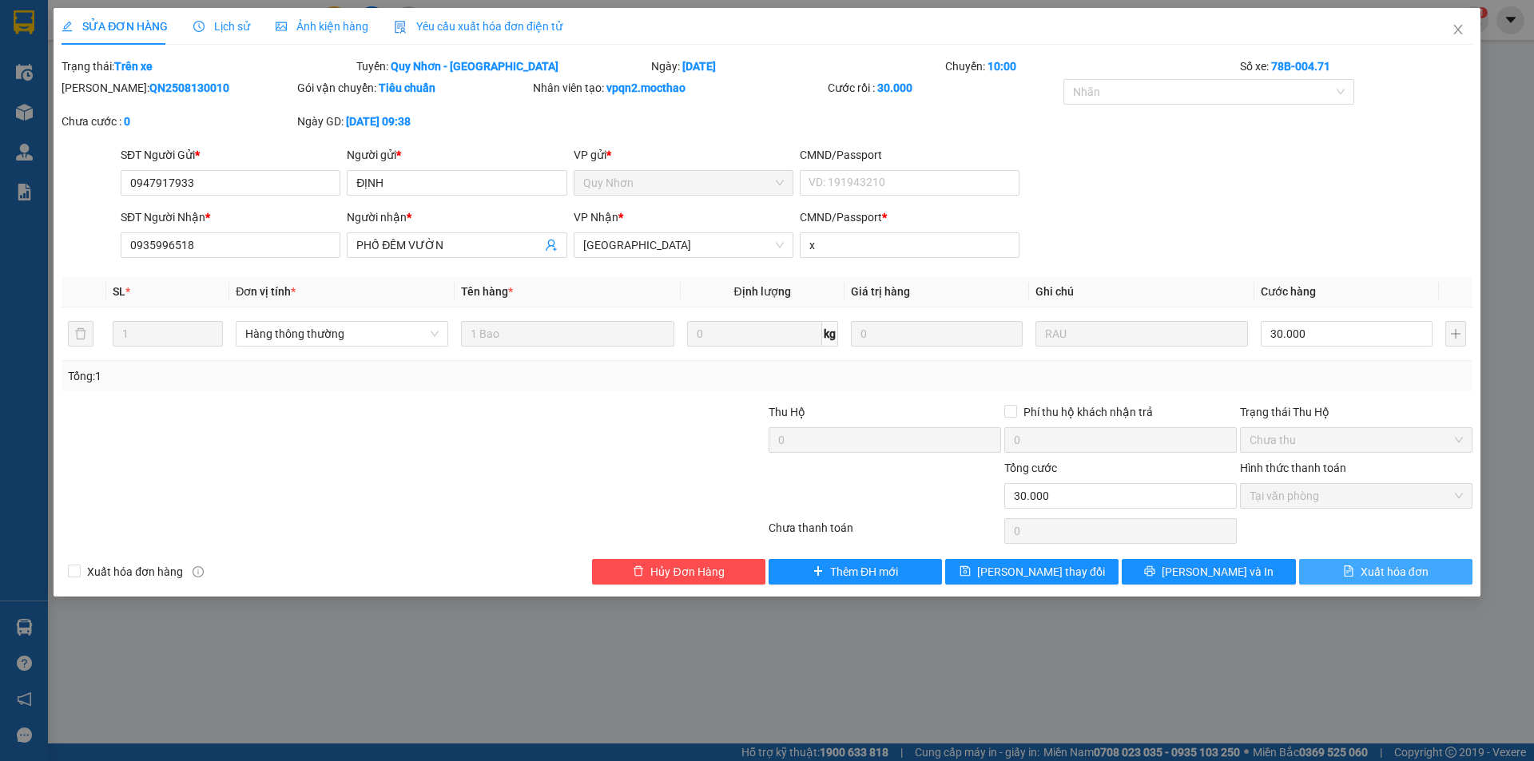
click at [1362, 578] on span "Xuất hóa đơn" at bounding box center [1395, 572] width 68 height 18
checkbox input "true"
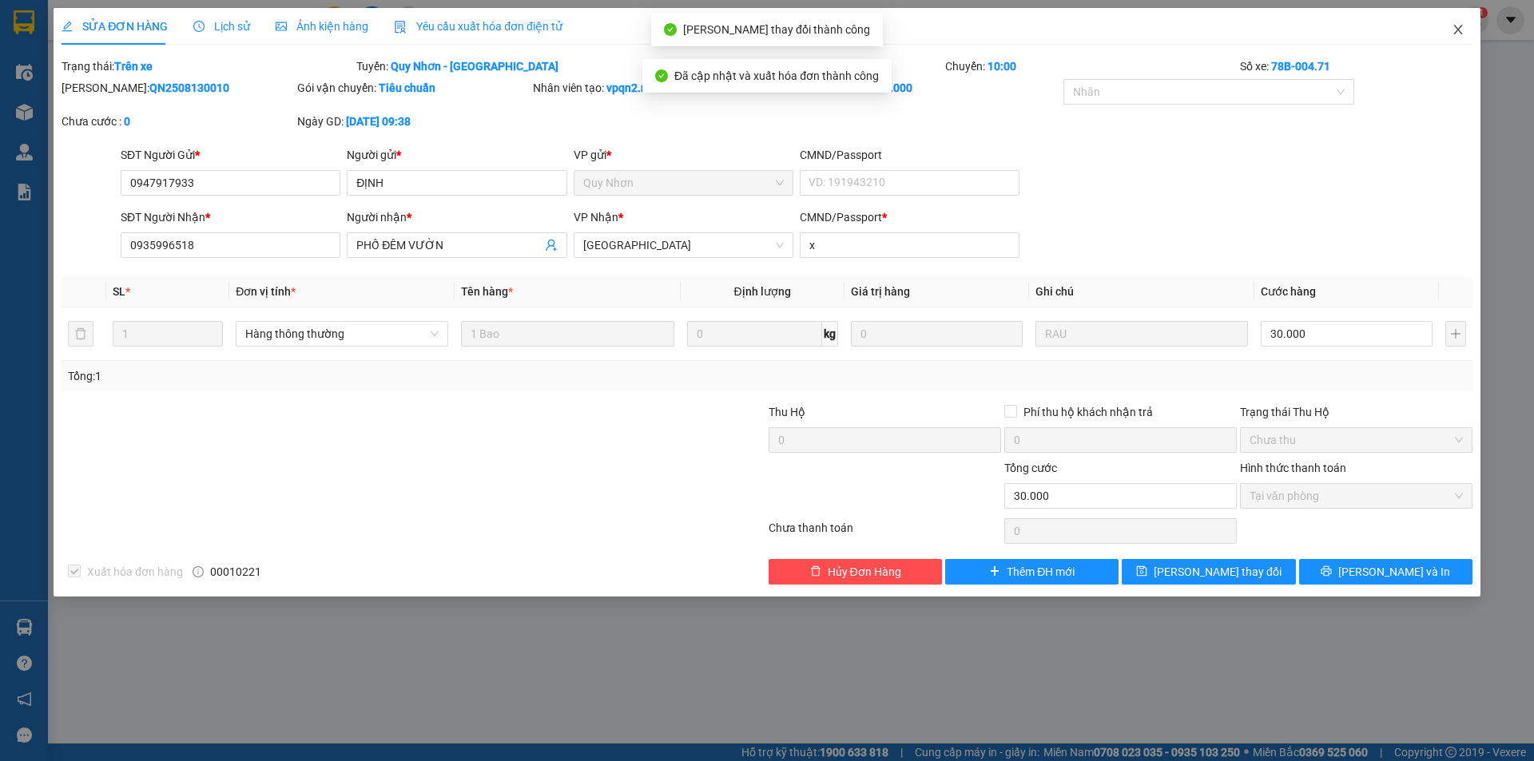
click at [1459, 31] on icon "close" at bounding box center [1457, 30] width 9 height 10
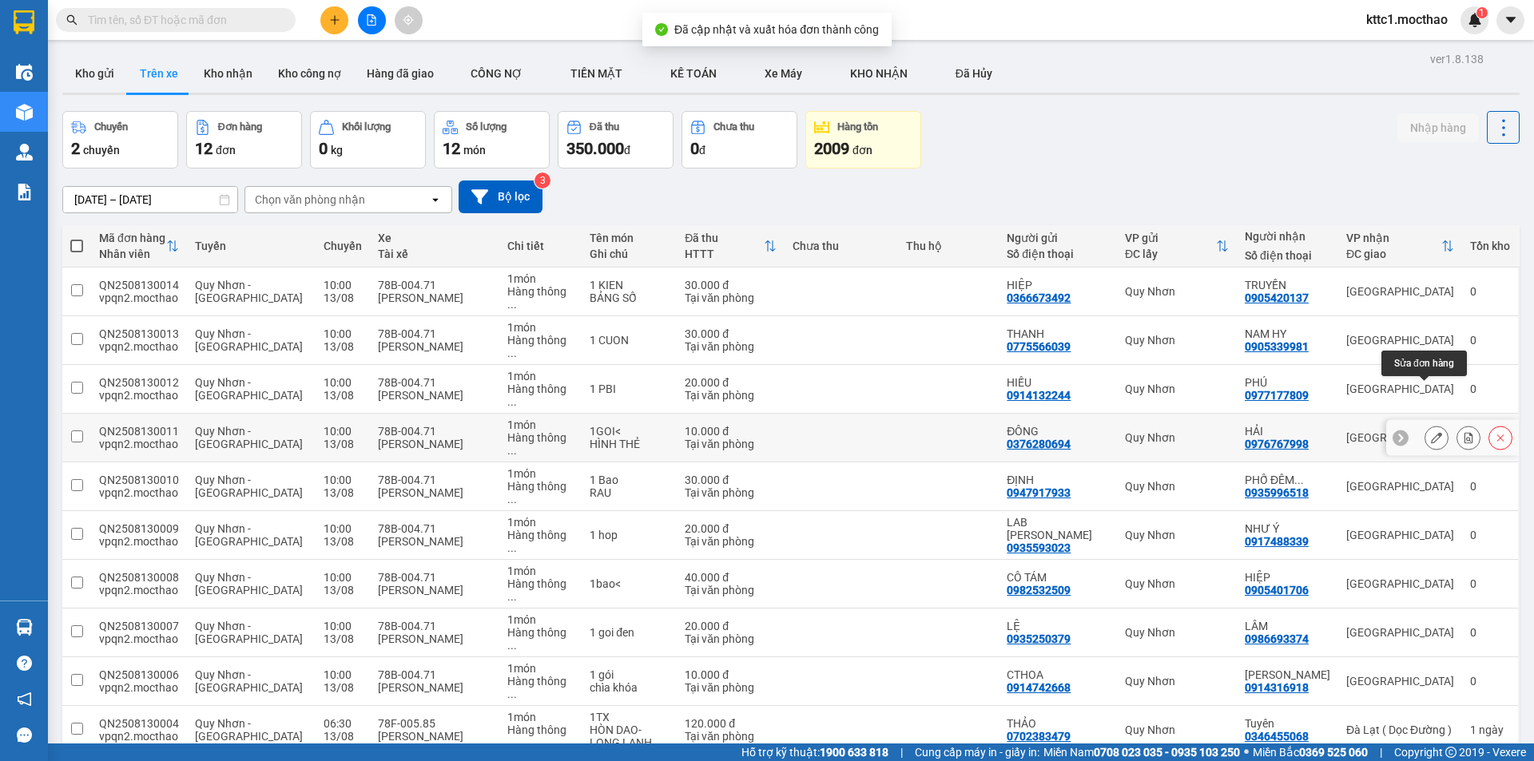
click at [1425, 424] on button at bounding box center [1436, 438] width 22 height 28
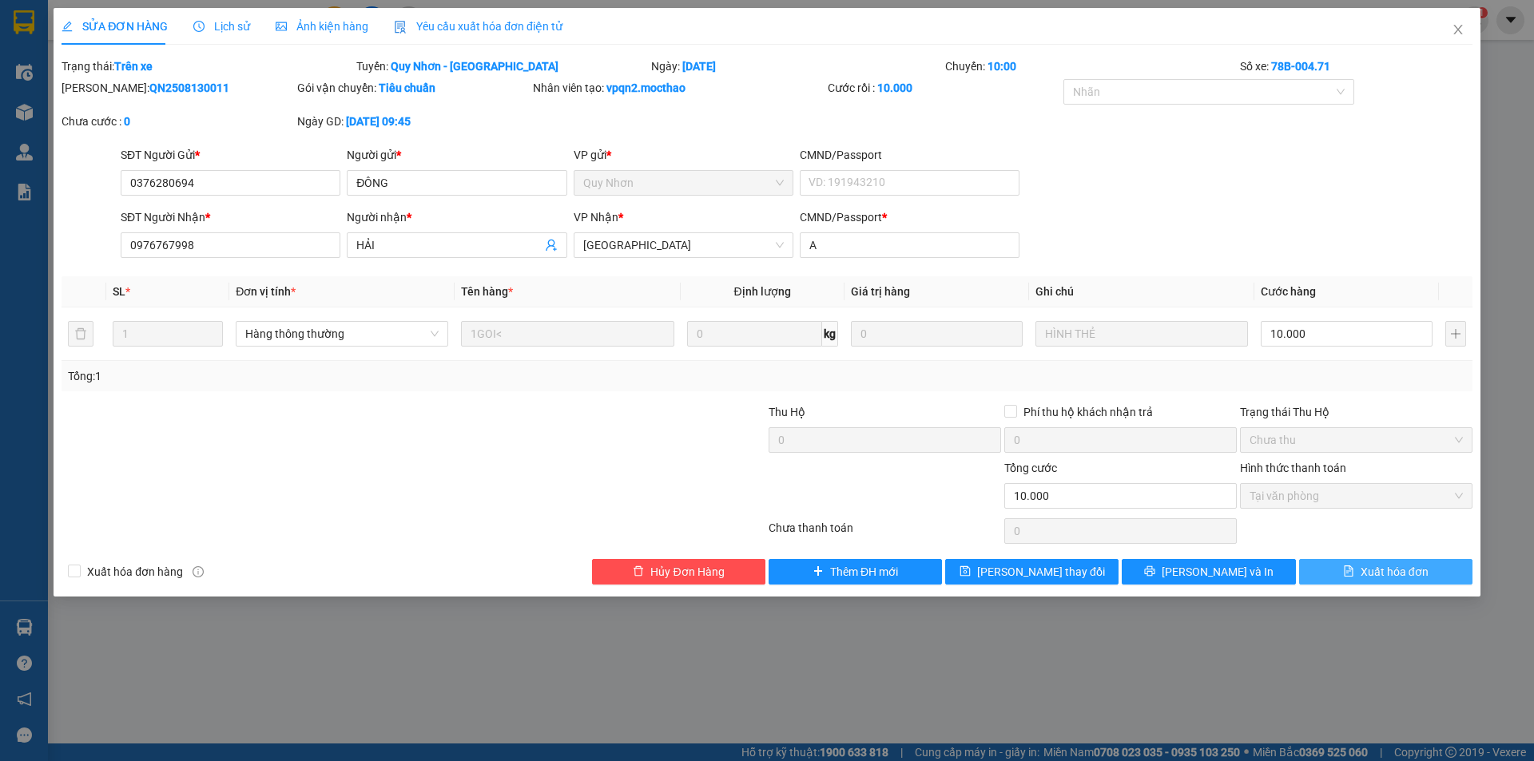
click at [1397, 575] on span "Xuất hóa đơn" at bounding box center [1395, 572] width 68 height 18
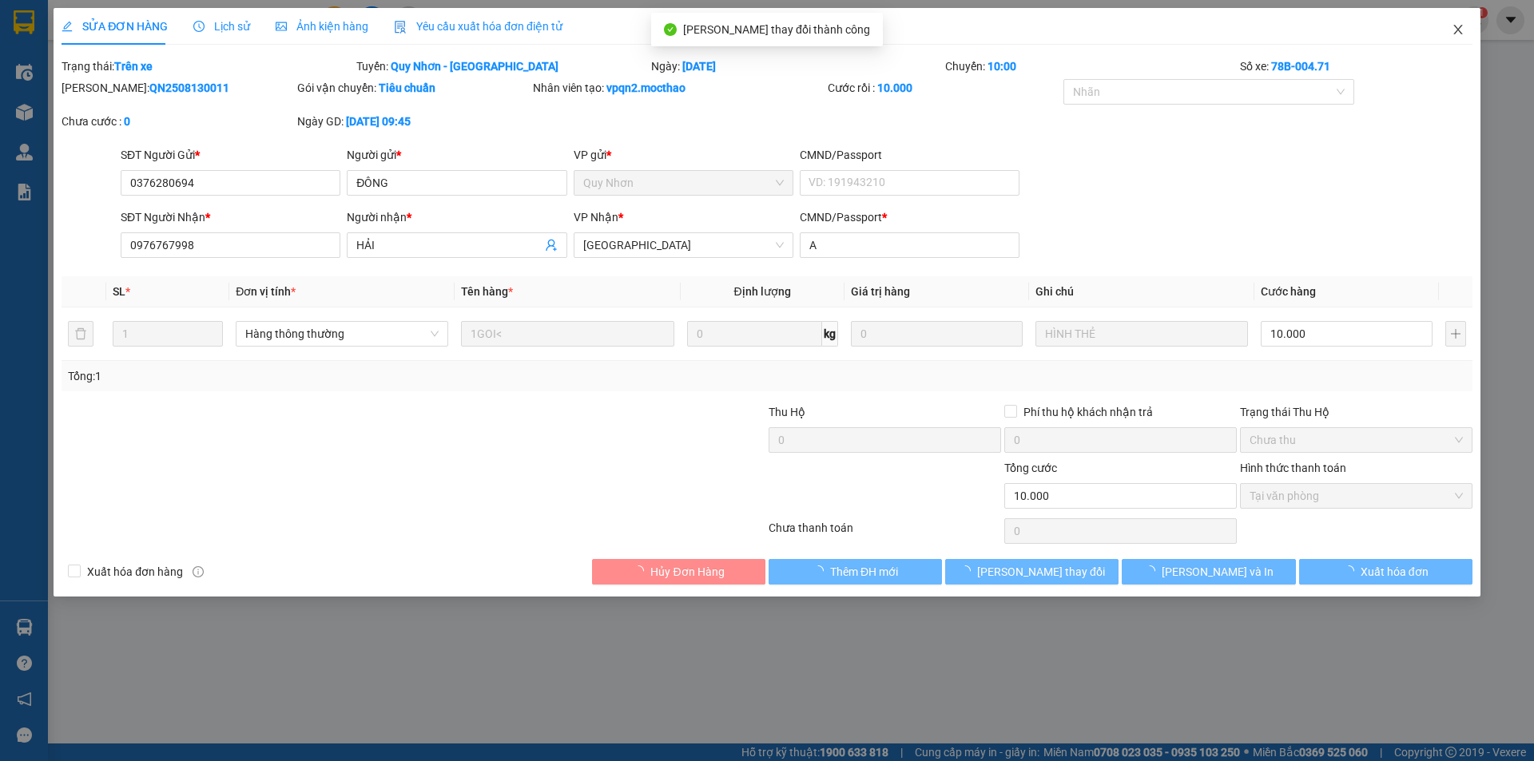
checkbox input "true"
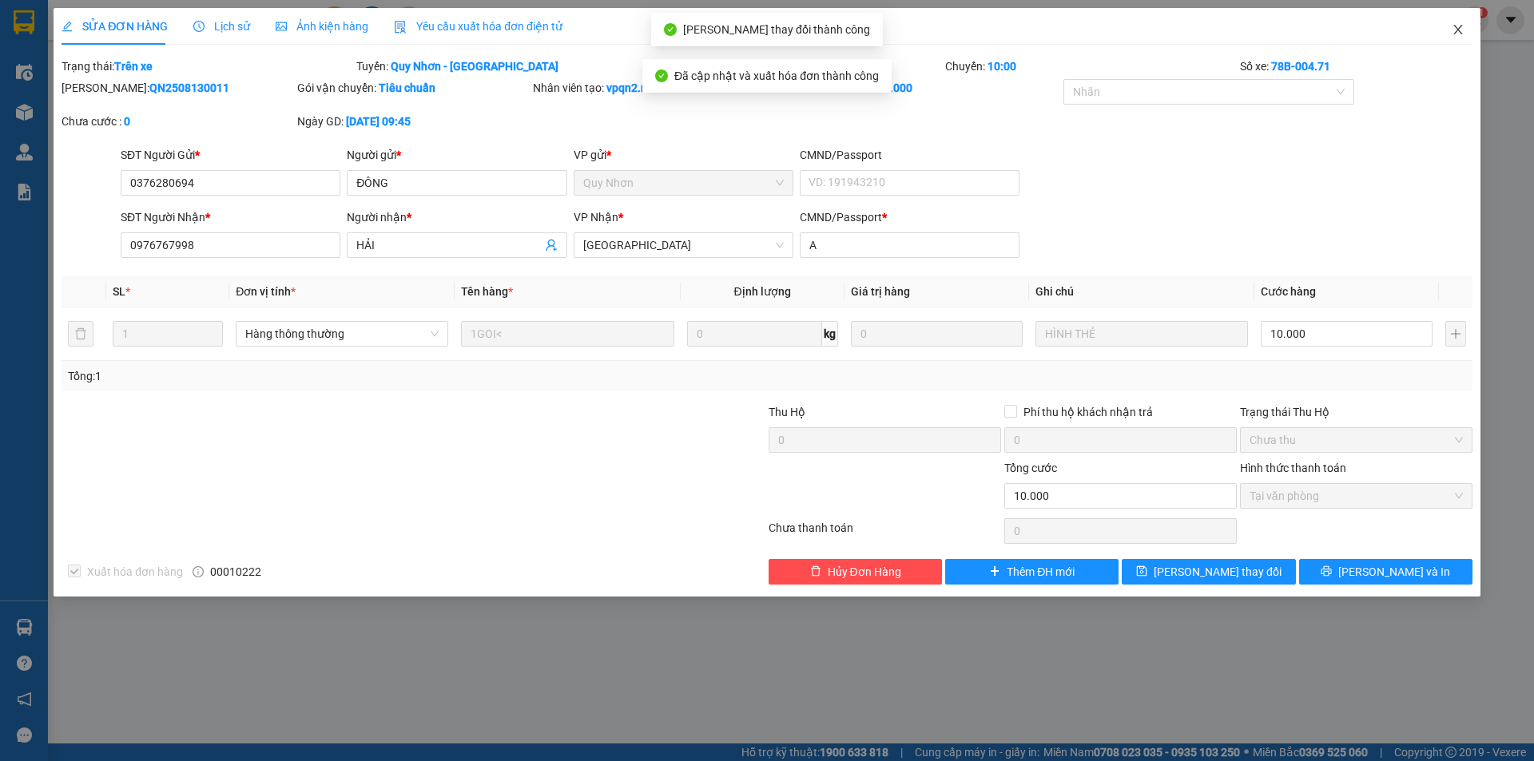
click at [1462, 29] on icon "close" at bounding box center [1458, 29] width 13 height 13
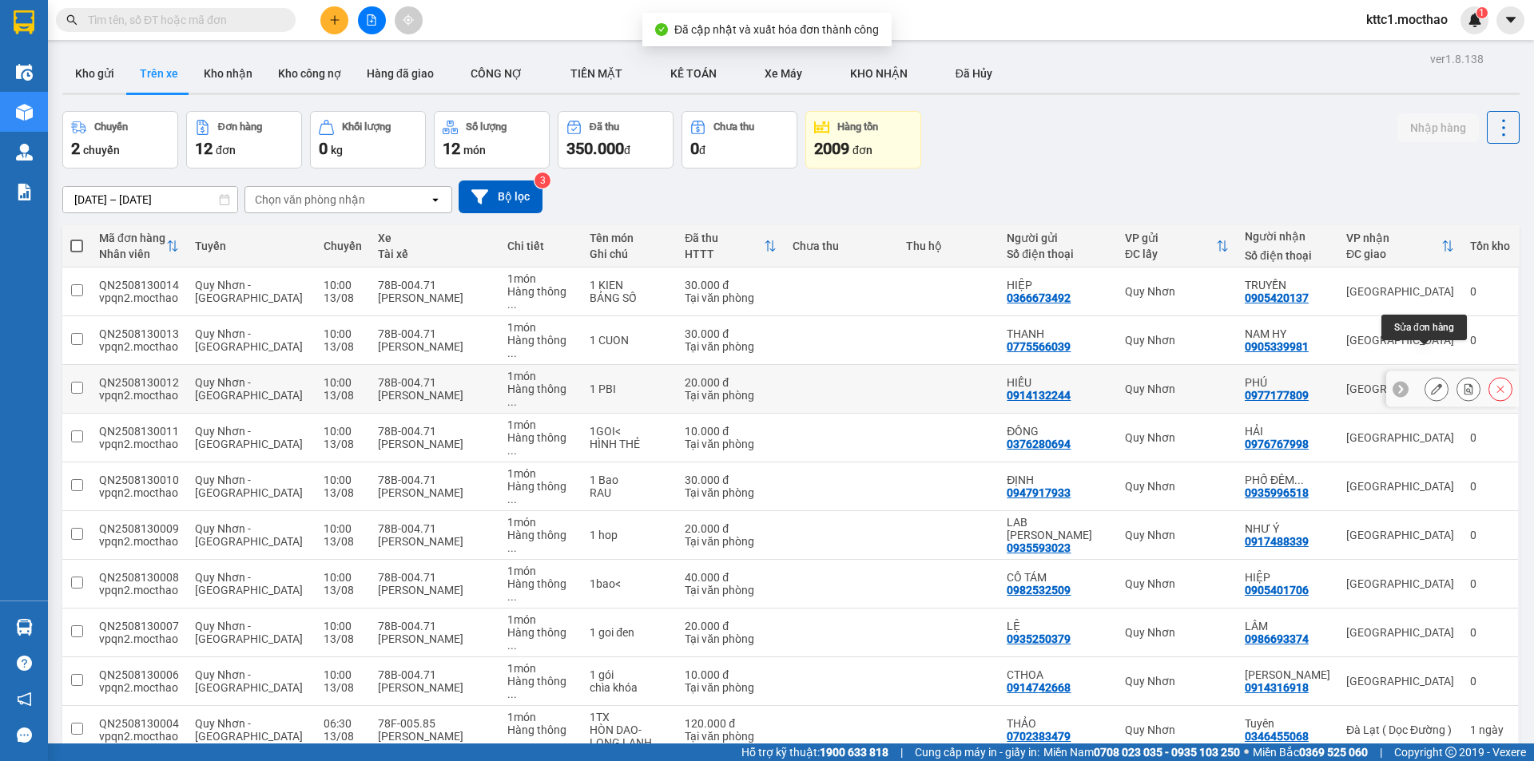
click at [1431, 384] on icon at bounding box center [1436, 389] width 11 height 11
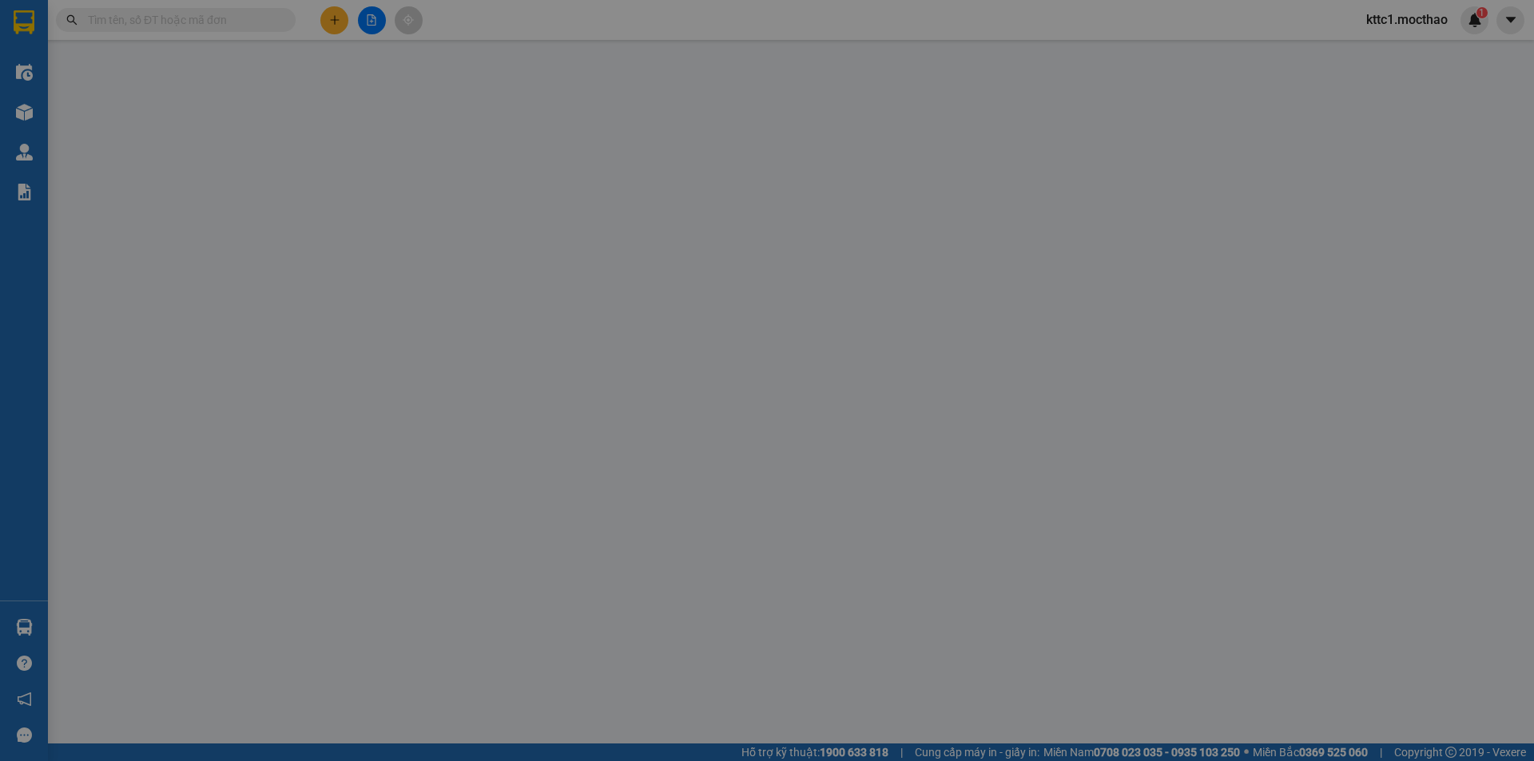
type input "0914132244"
type input "HIẾU"
type input "0977177809"
type input "PHÚ"
type input "jm"
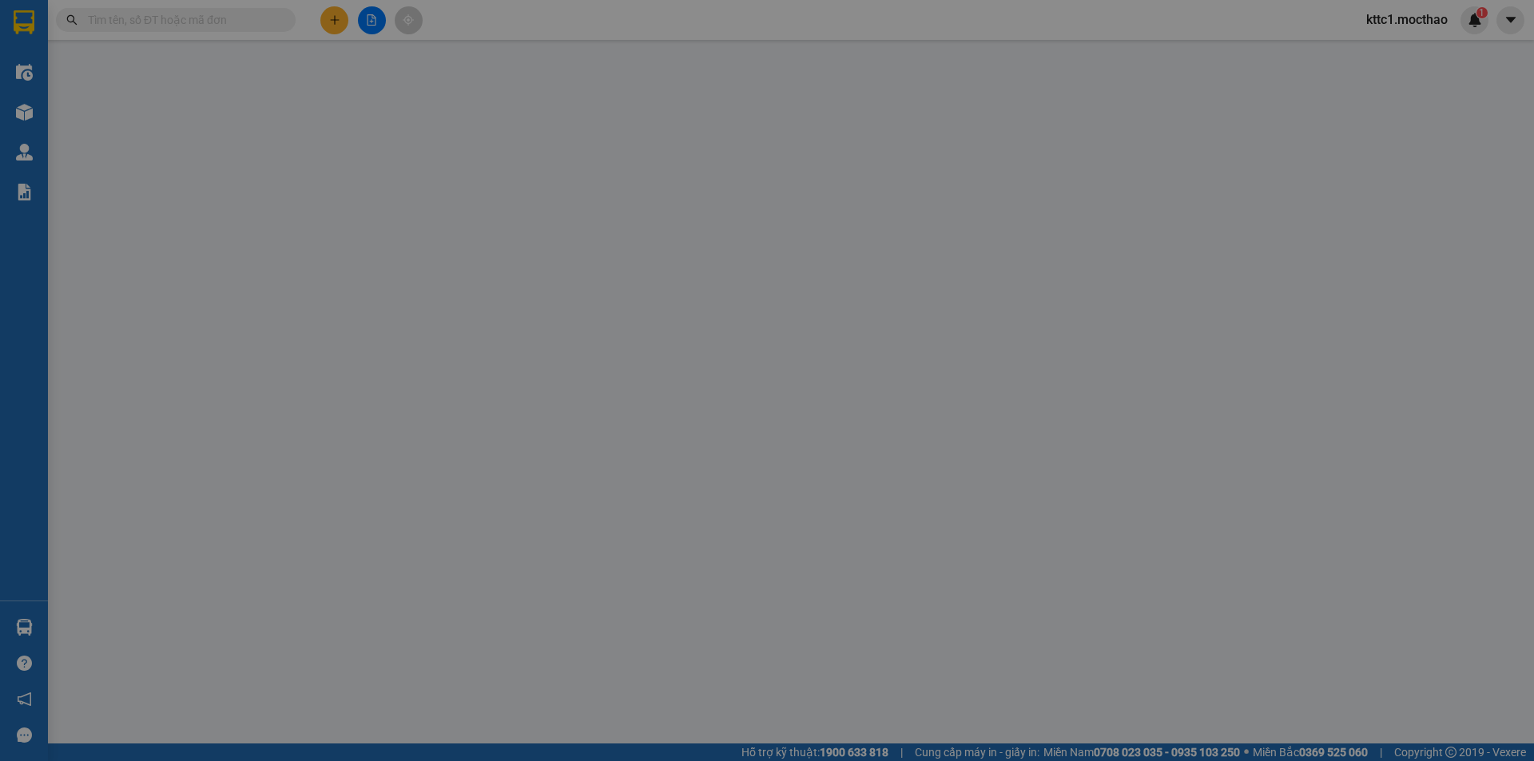
type input "20.000"
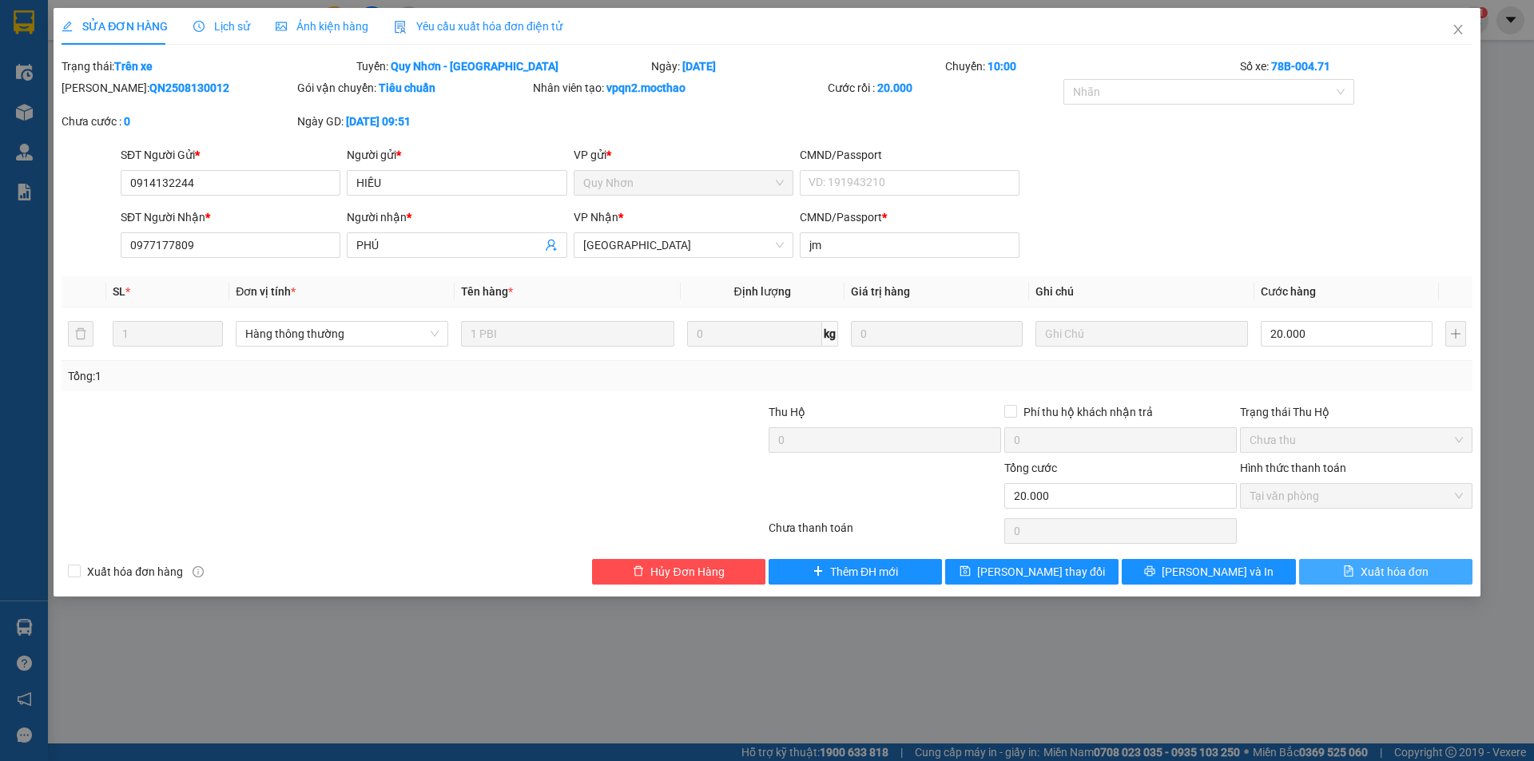
click at [1399, 577] on span "Xuất hóa đơn" at bounding box center [1395, 572] width 68 height 18
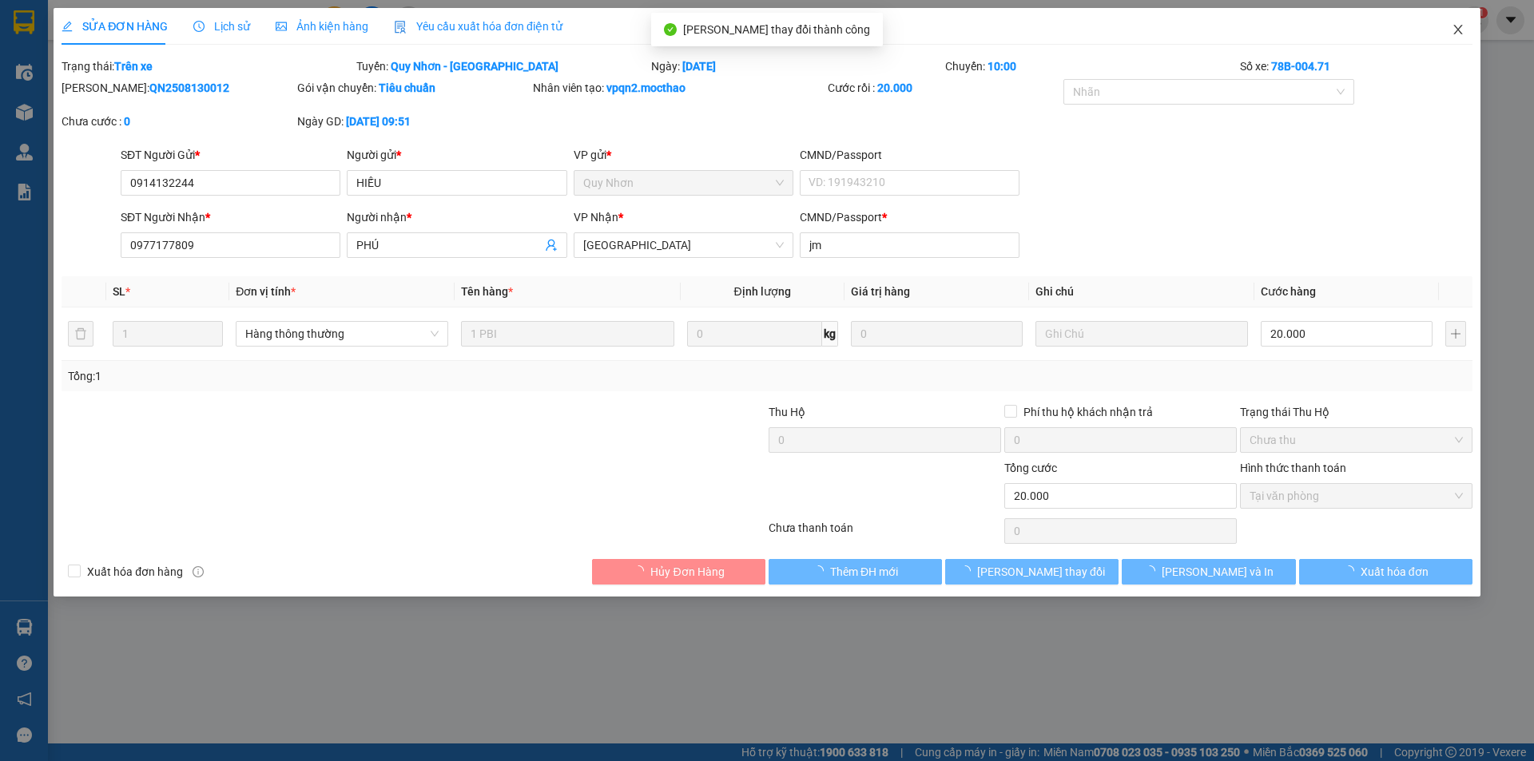
checkbox input "true"
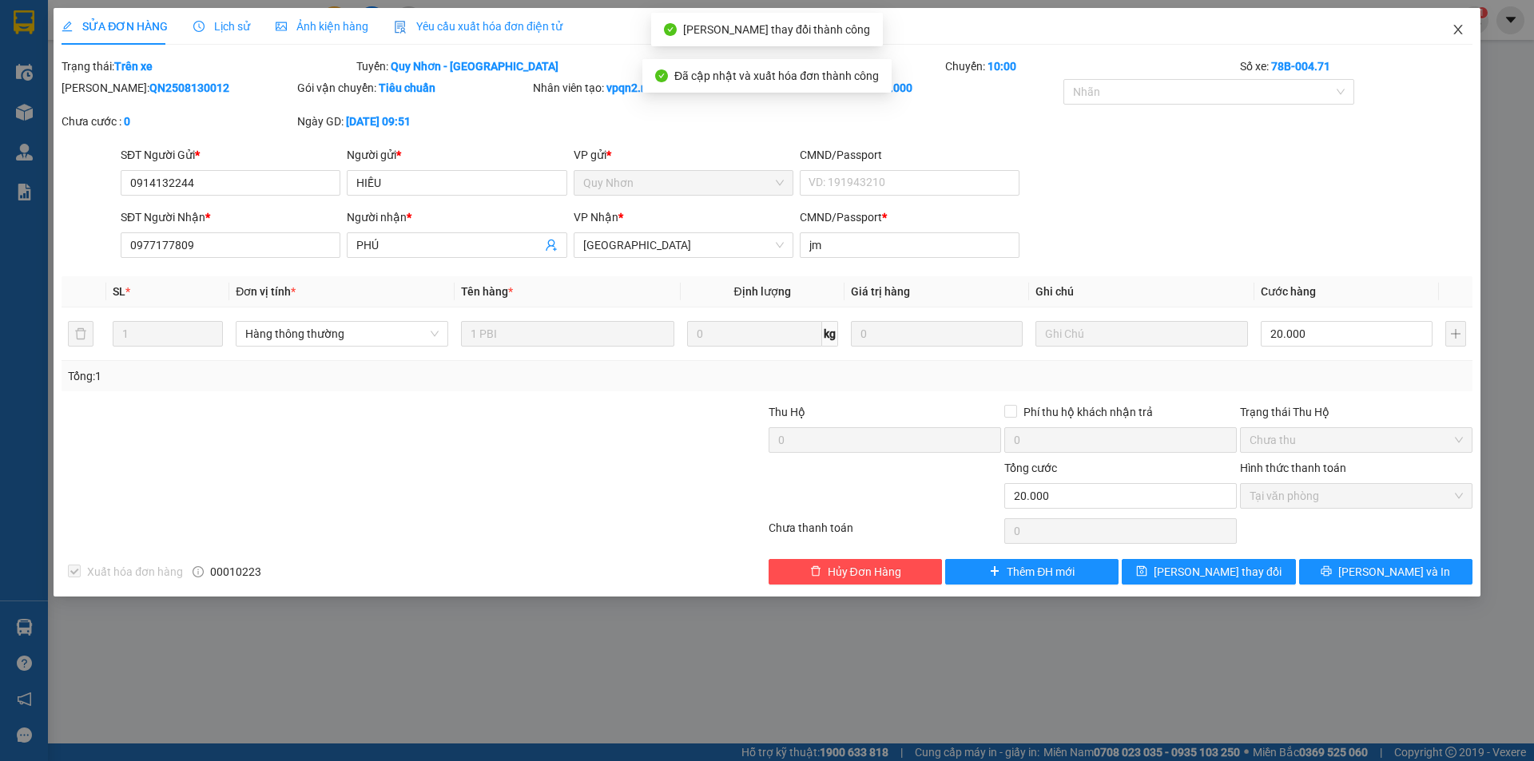
click at [1461, 32] on icon "close" at bounding box center [1458, 29] width 13 height 13
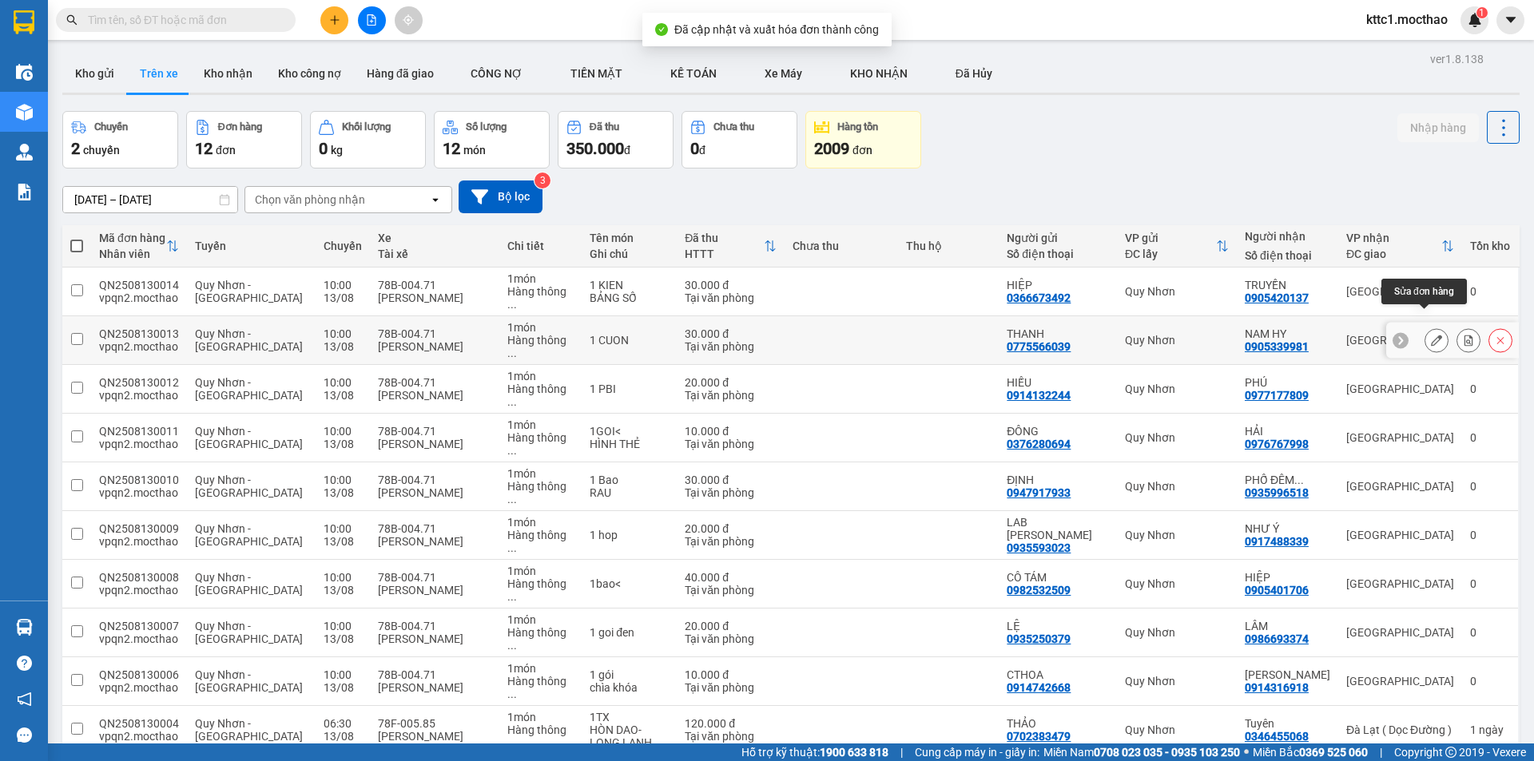
click at [1432, 327] on button at bounding box center [1436, 341] width 22 height 28
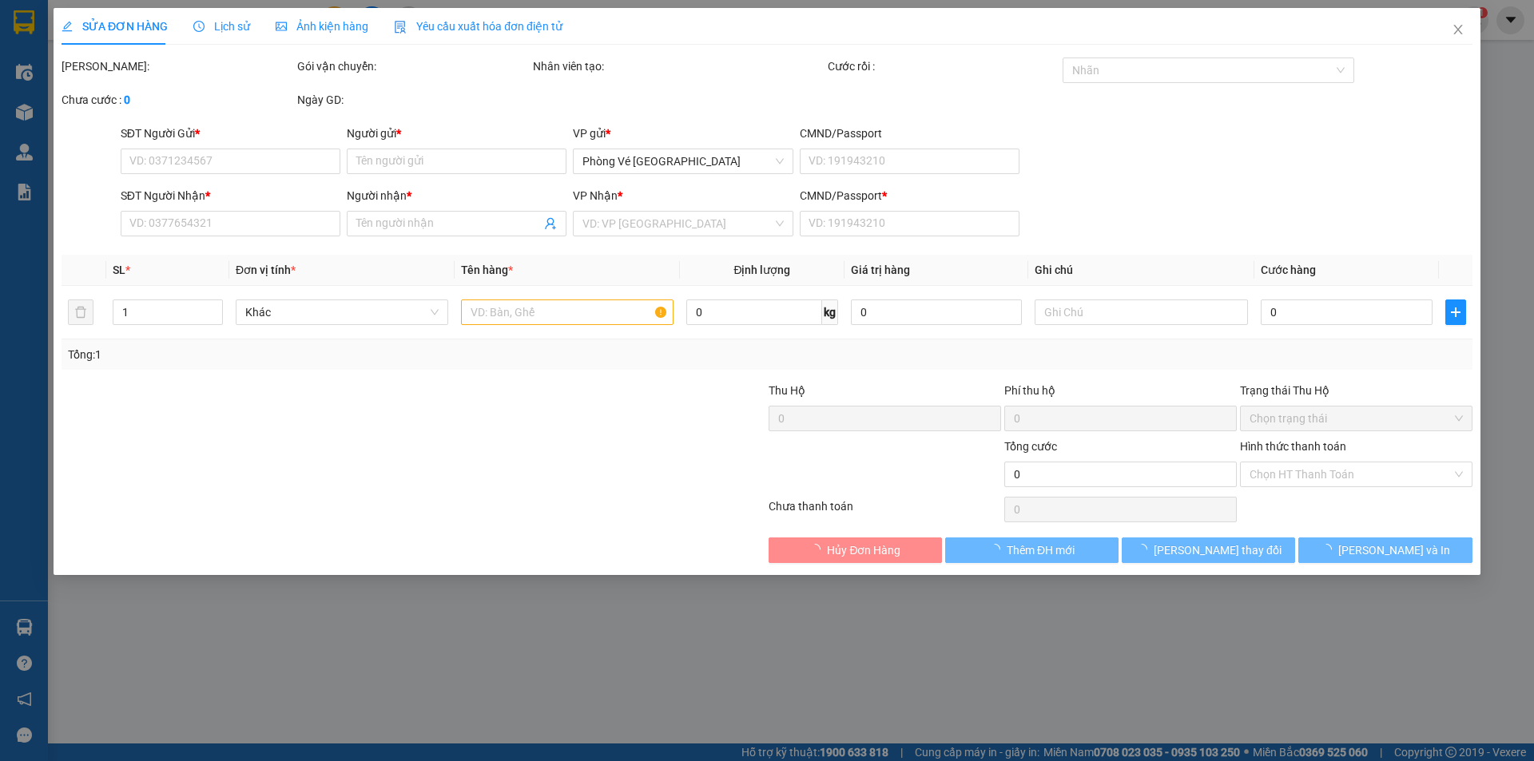
type input "0775566039"
type input "THANH"
type input "0905339981"
type input "NAM HY"
type input "A"
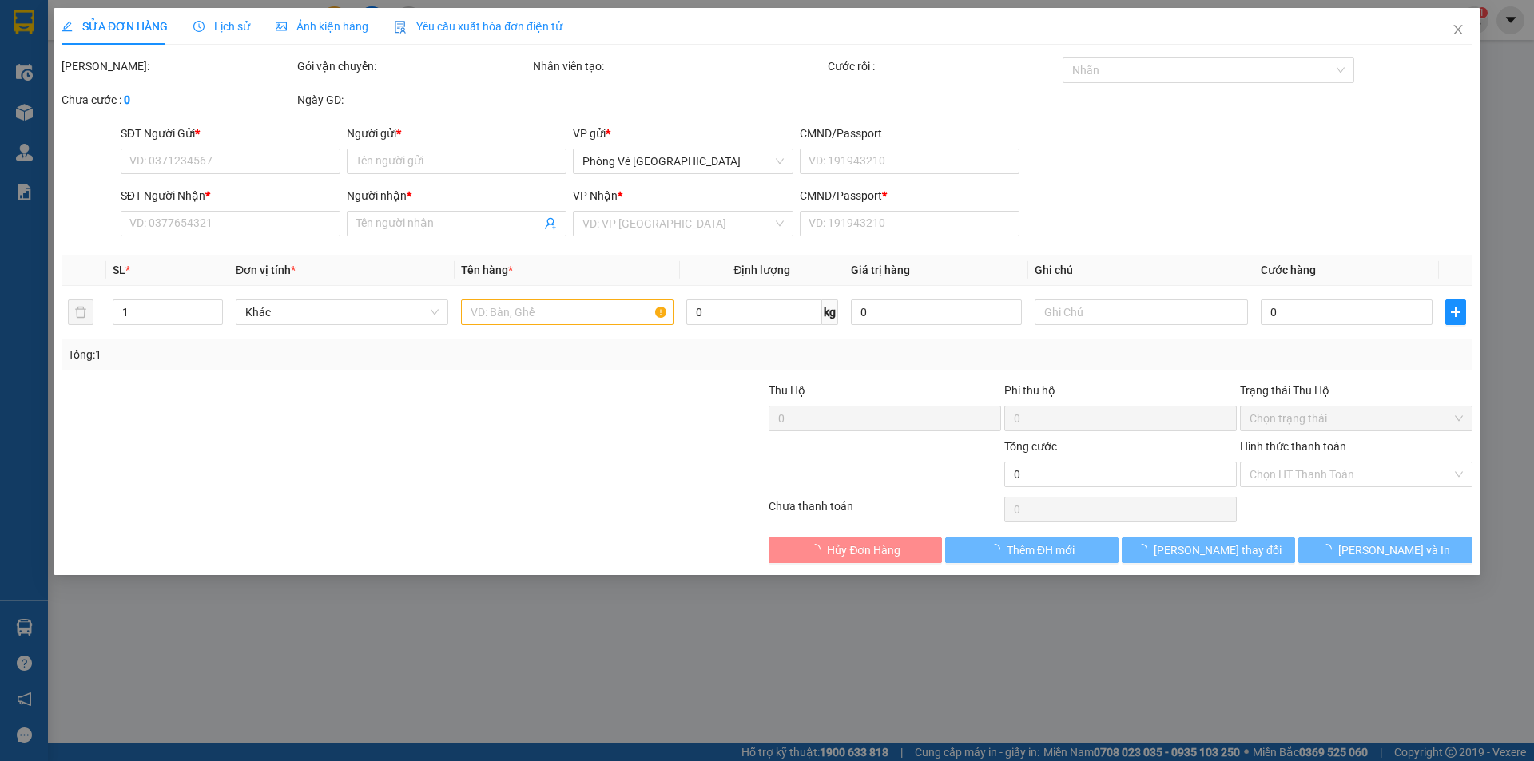
type input "30.000"
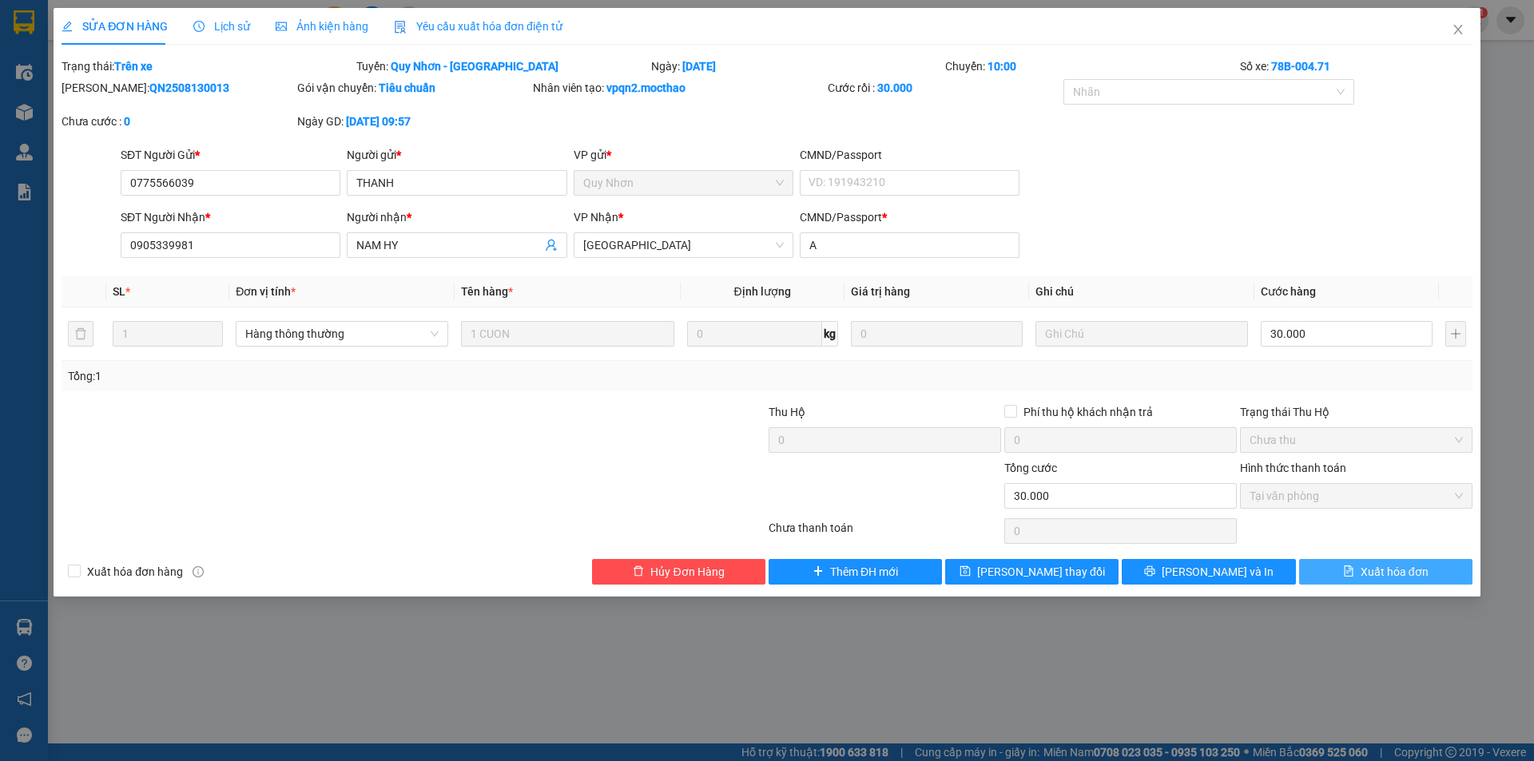
click at [1358, 567] on button "Xuất hóa đơn" at bounding box center [1385, 572] width 173 height 26
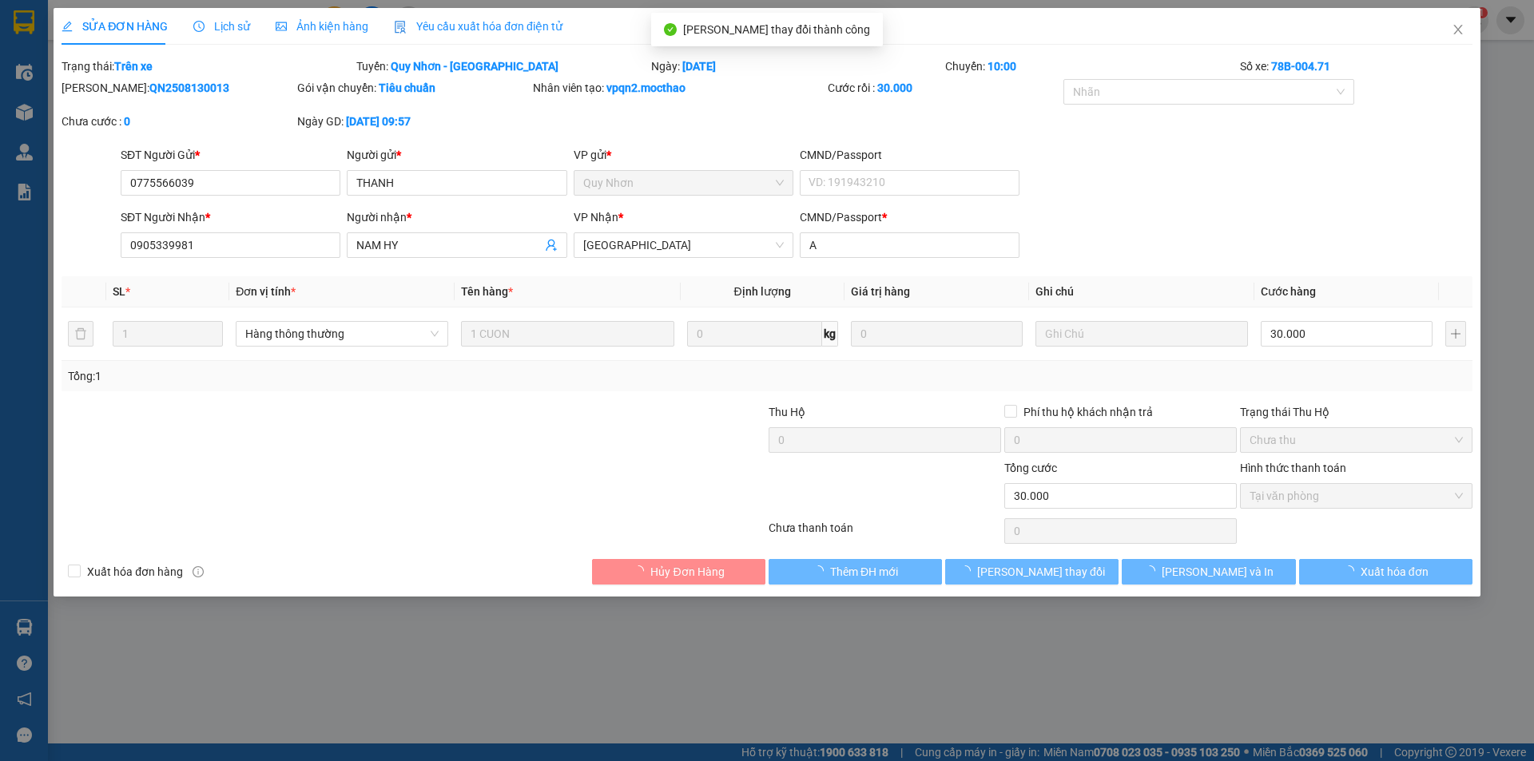
checkbox input "true"
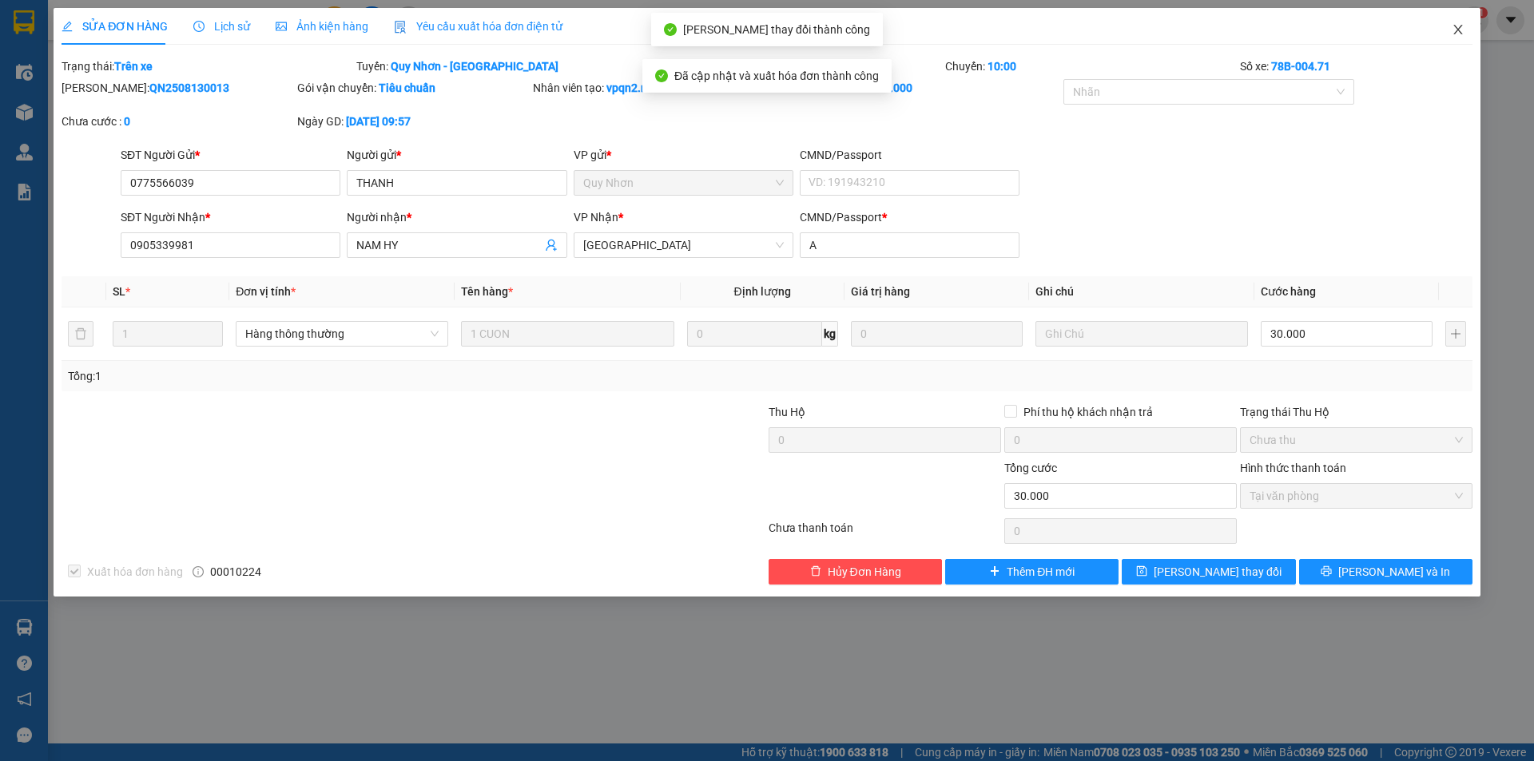
click at [1453, 26] on icon "close" at bounding box center [1458, 29] width 13 height 13
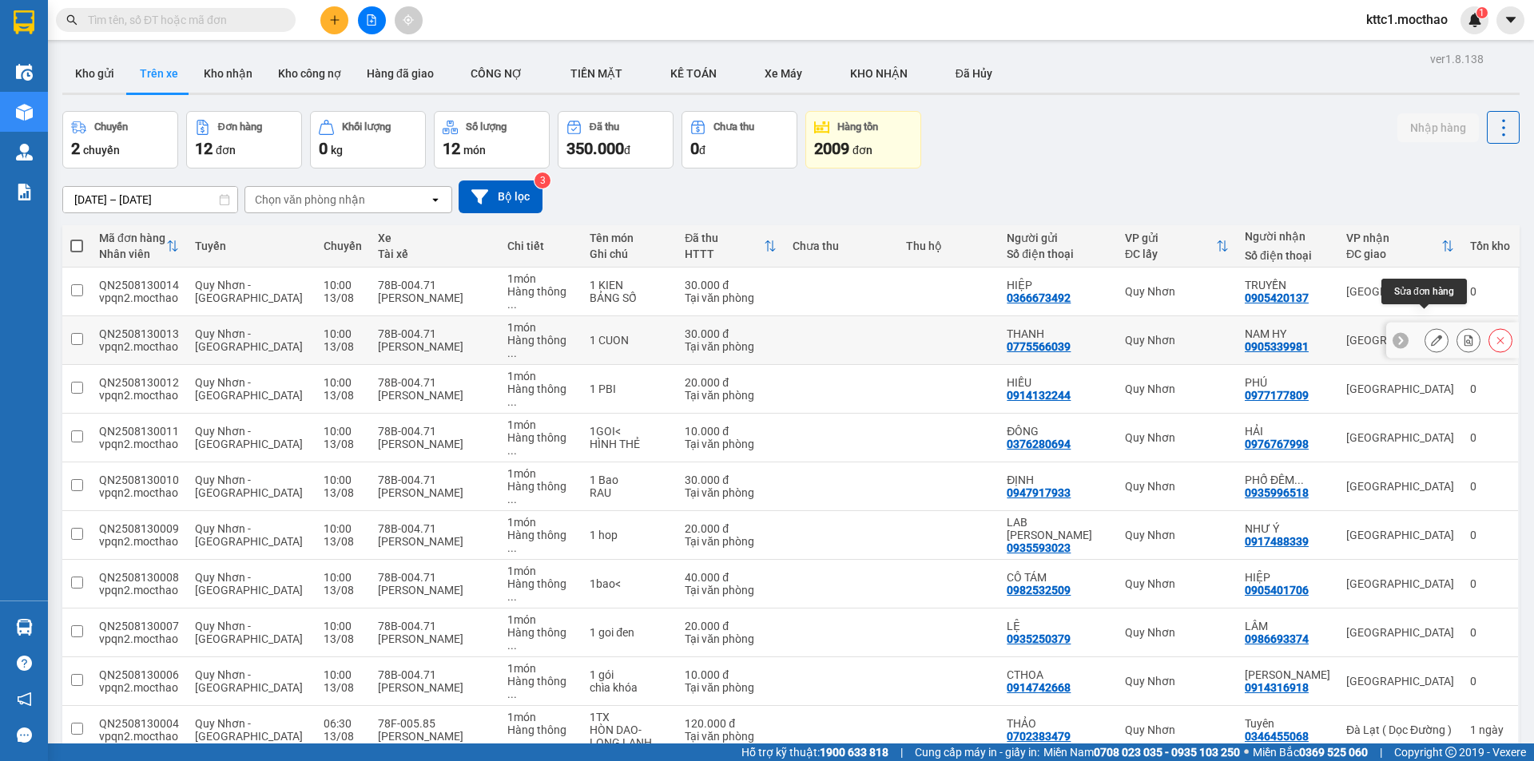
click at [1431, 335] on icon at bounding box center [1436, 340] width 11 height 11
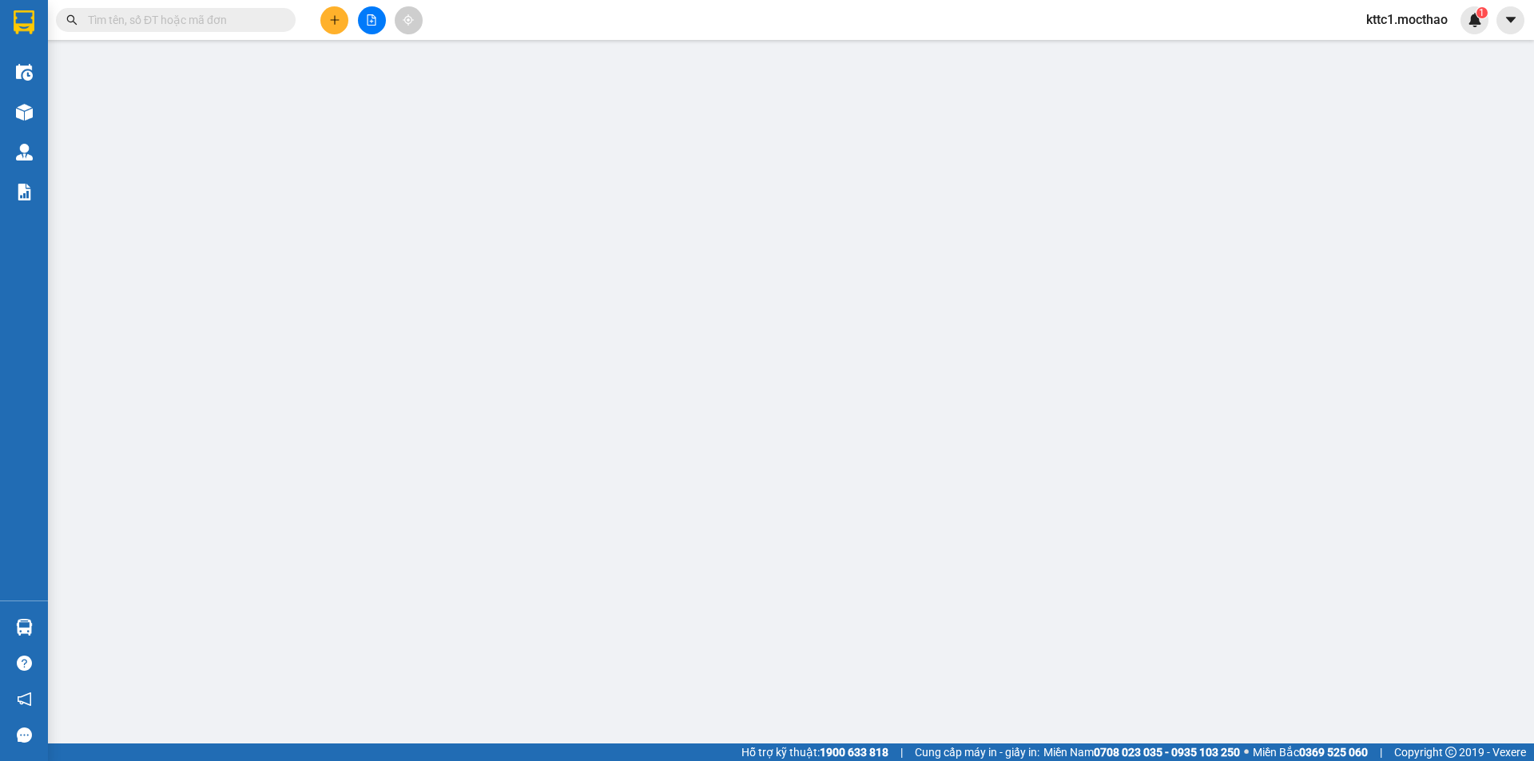
type input "0775566039"
type input "THANH"
type input "0905339981"
type input "NAM HY"
type input "A"
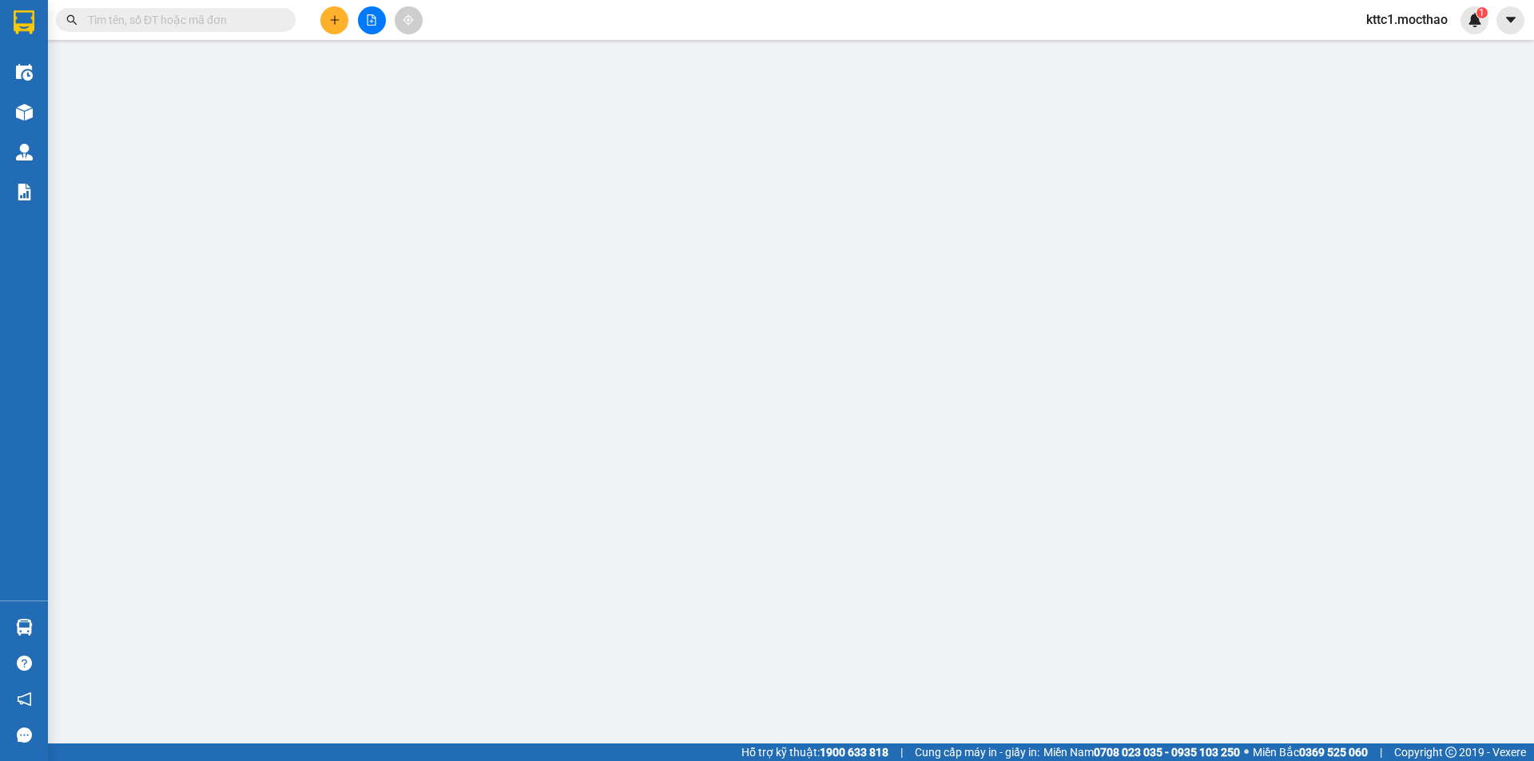
type input "30.000"
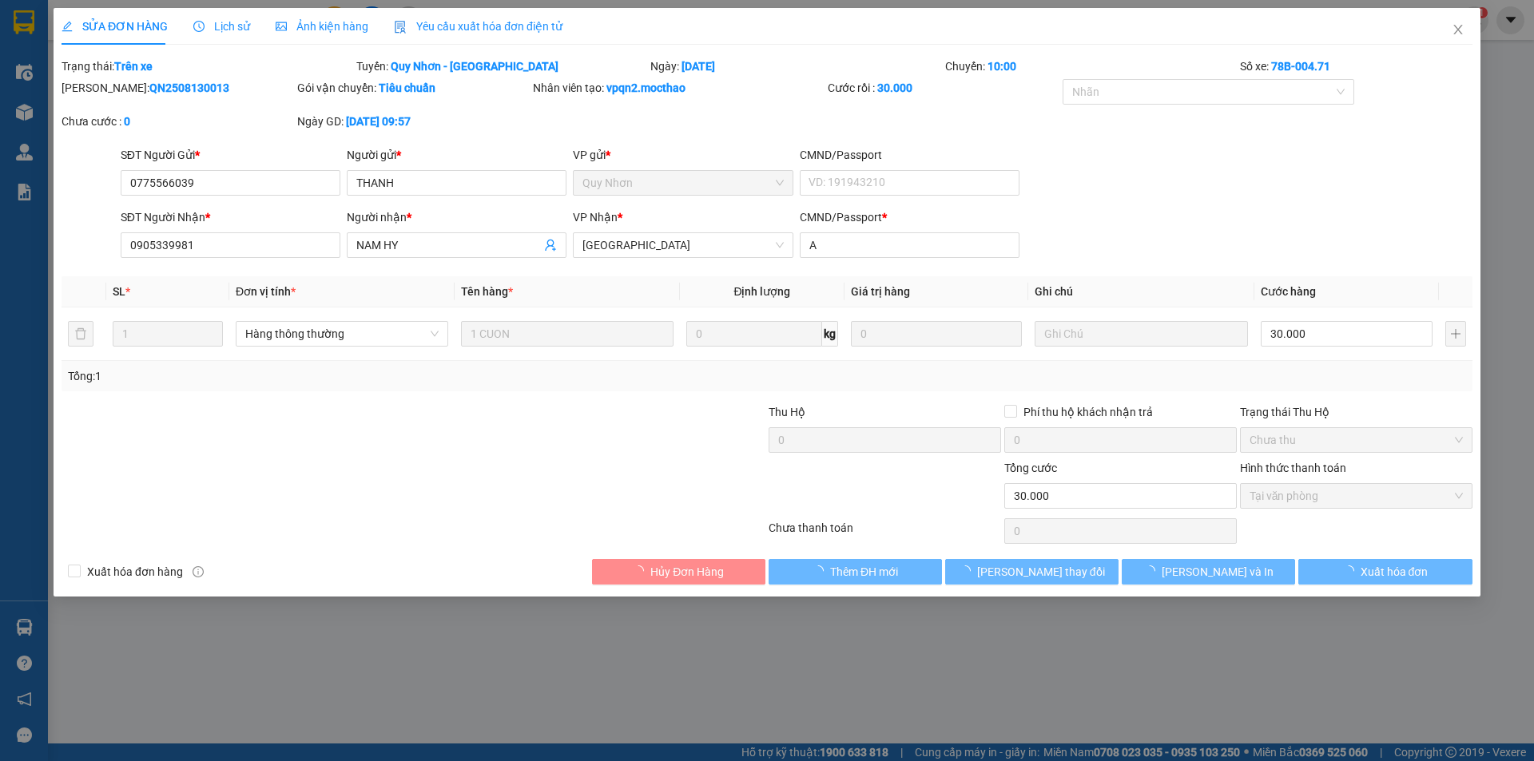
checkbox input "true"
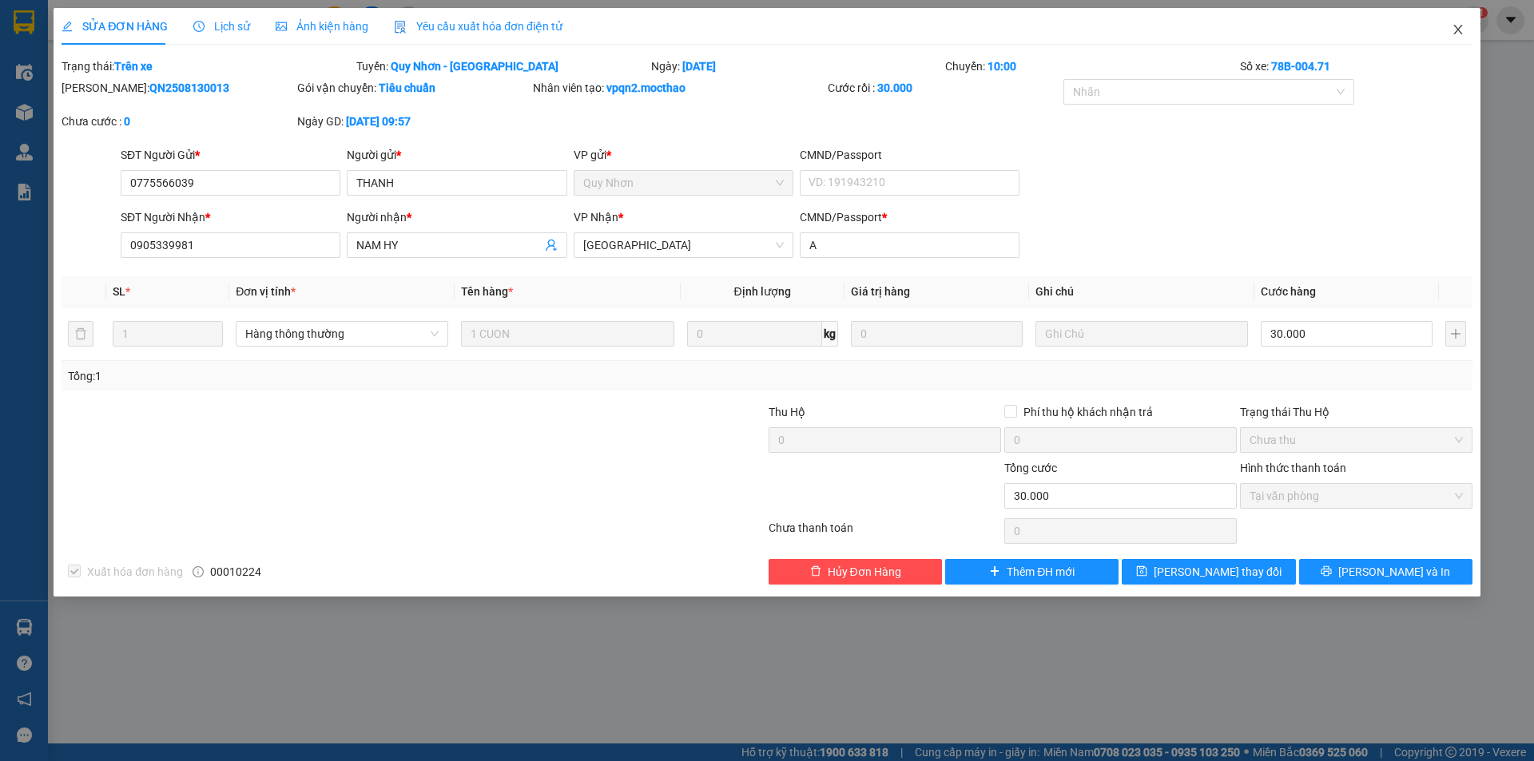
click at [1458, 30] on icon "close" at bounding box center [1457, 30] width 9 height 10
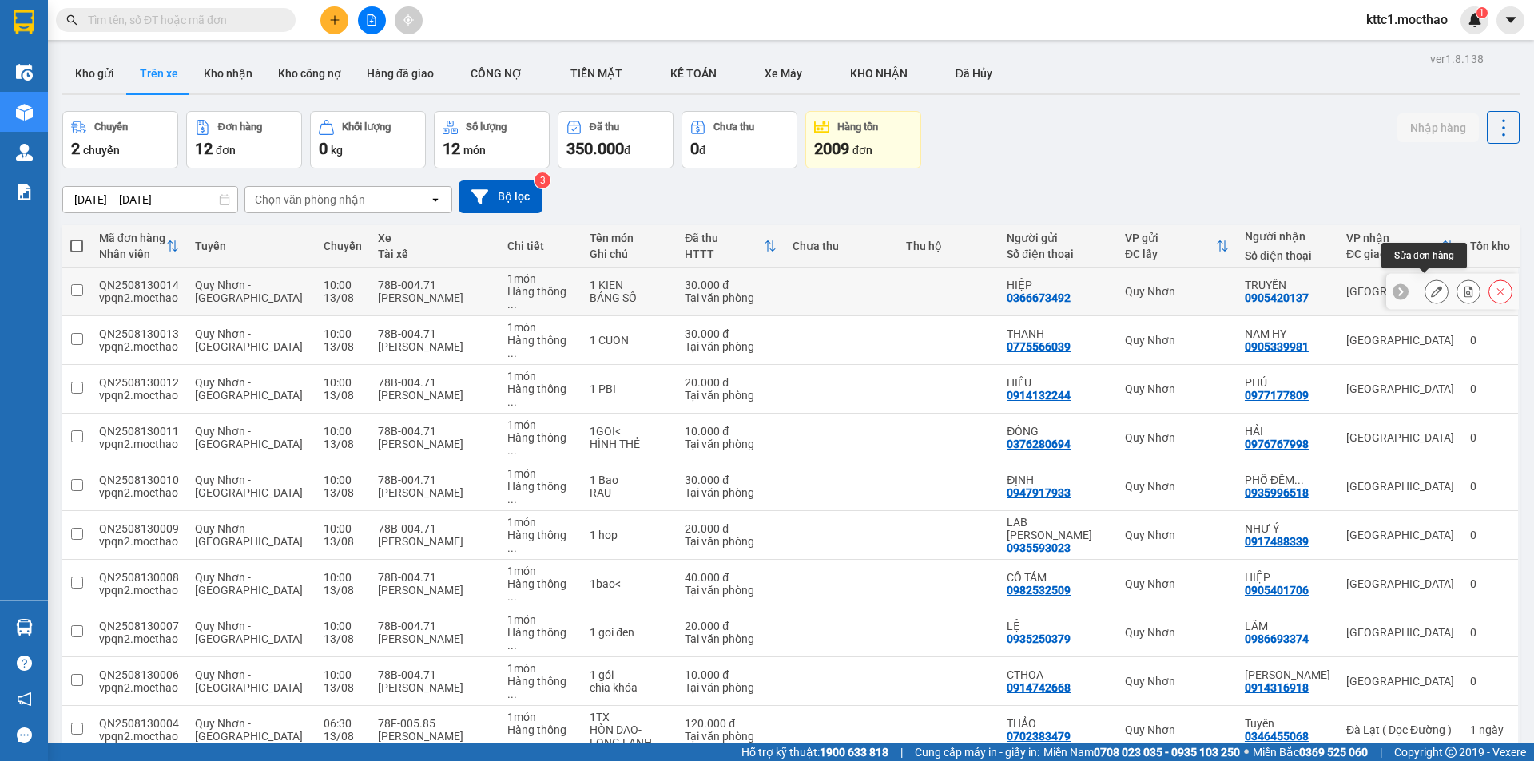
click at [1425, 282] on button at bounding box center [1436, 292] width 22 height 28
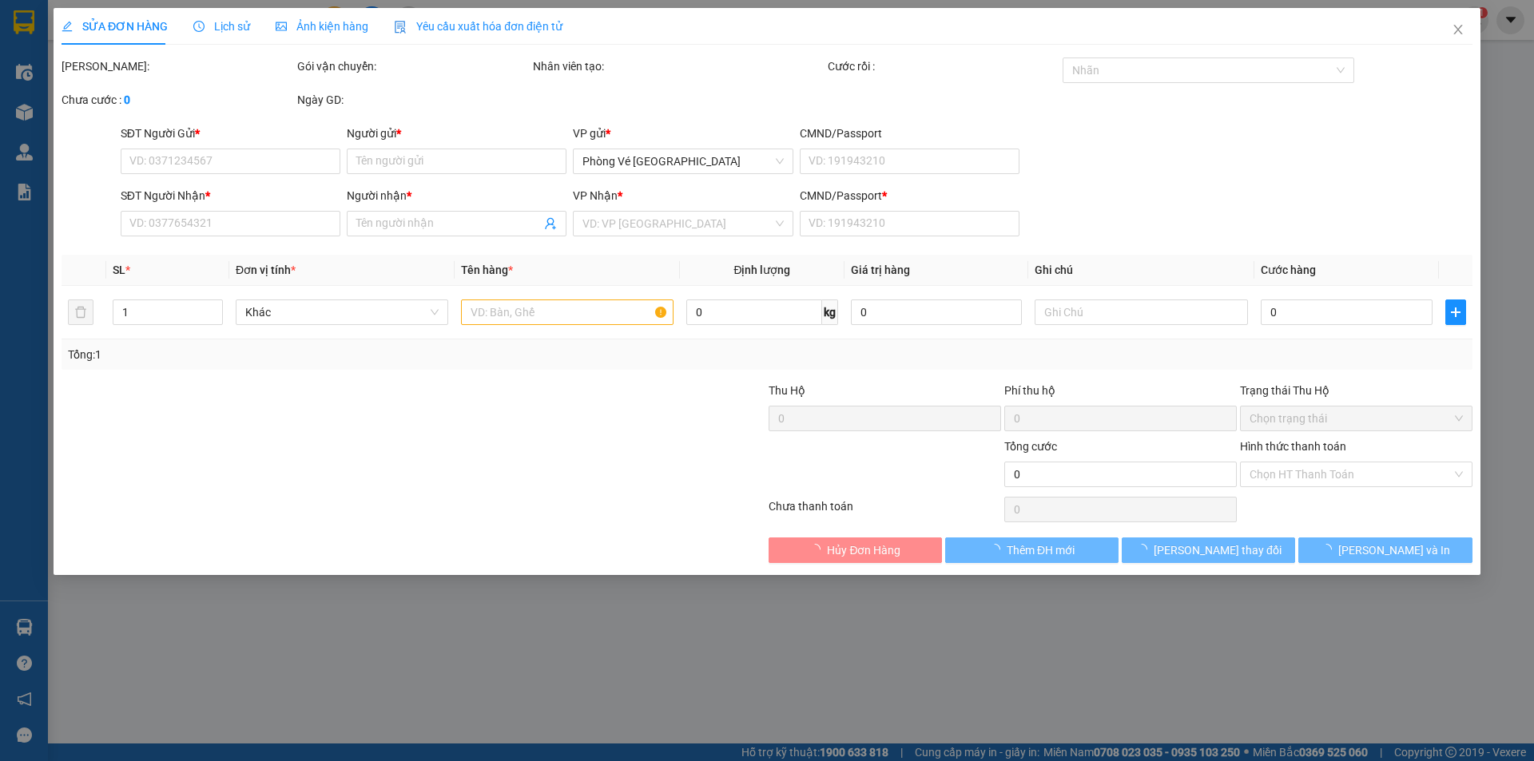
type input "0366673492"
type input "HIỆP"
type input "0905420137"
type input "TRUYỀN"
type input "FG"
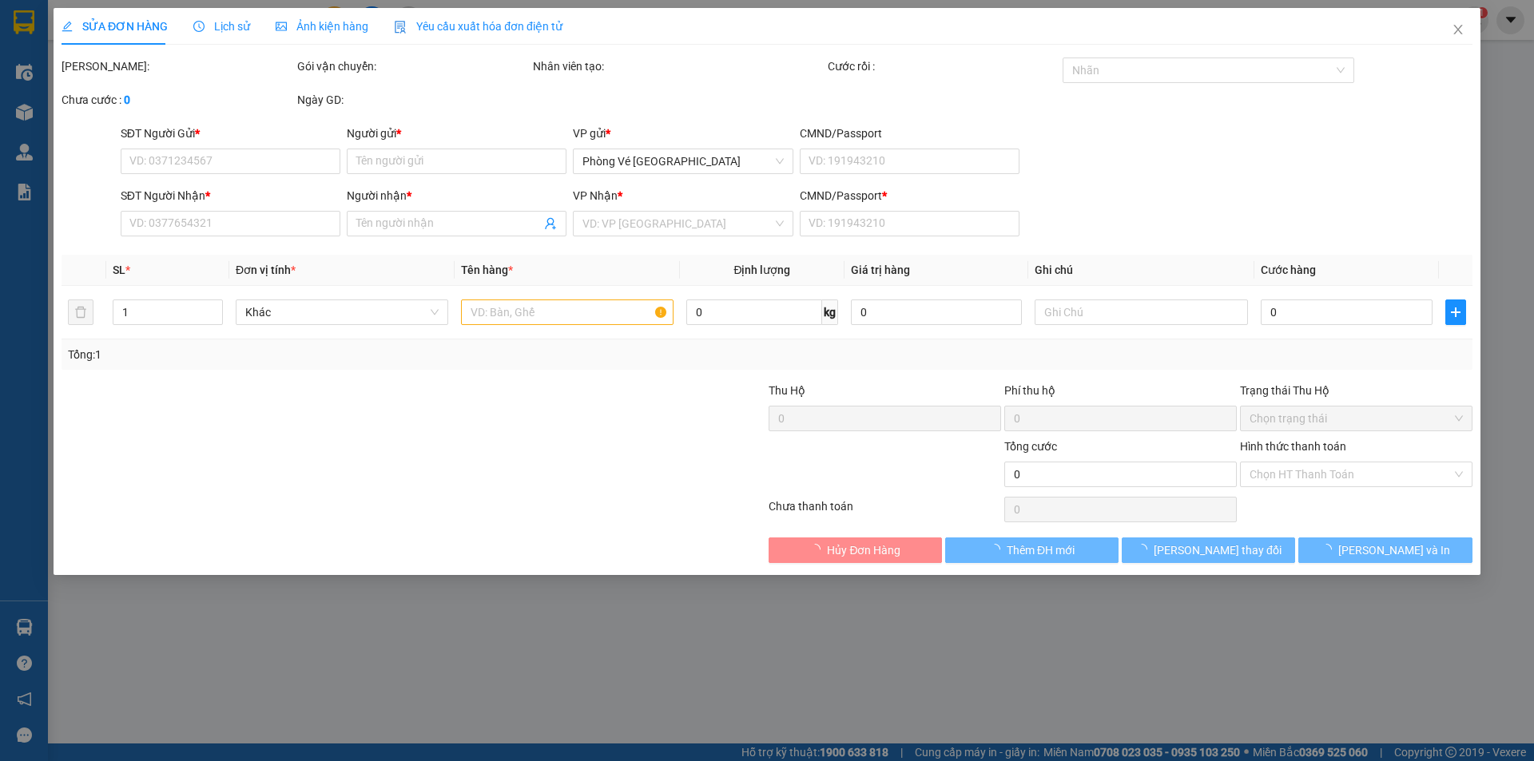
type input "30.000"
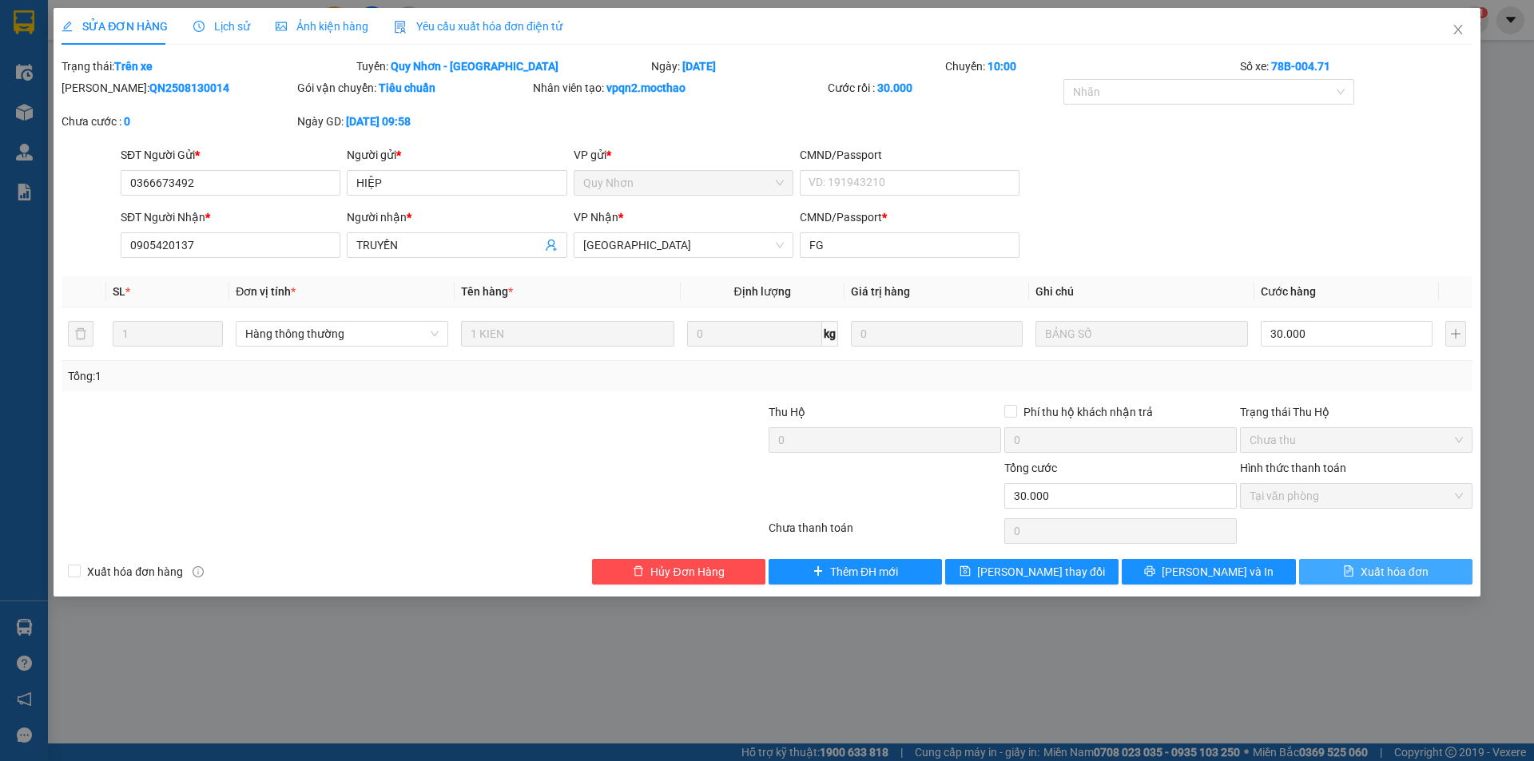
click at [1355, 566] on button "Xuất hóa đơn" at bounding box center [1385, 572] width 173 height 26
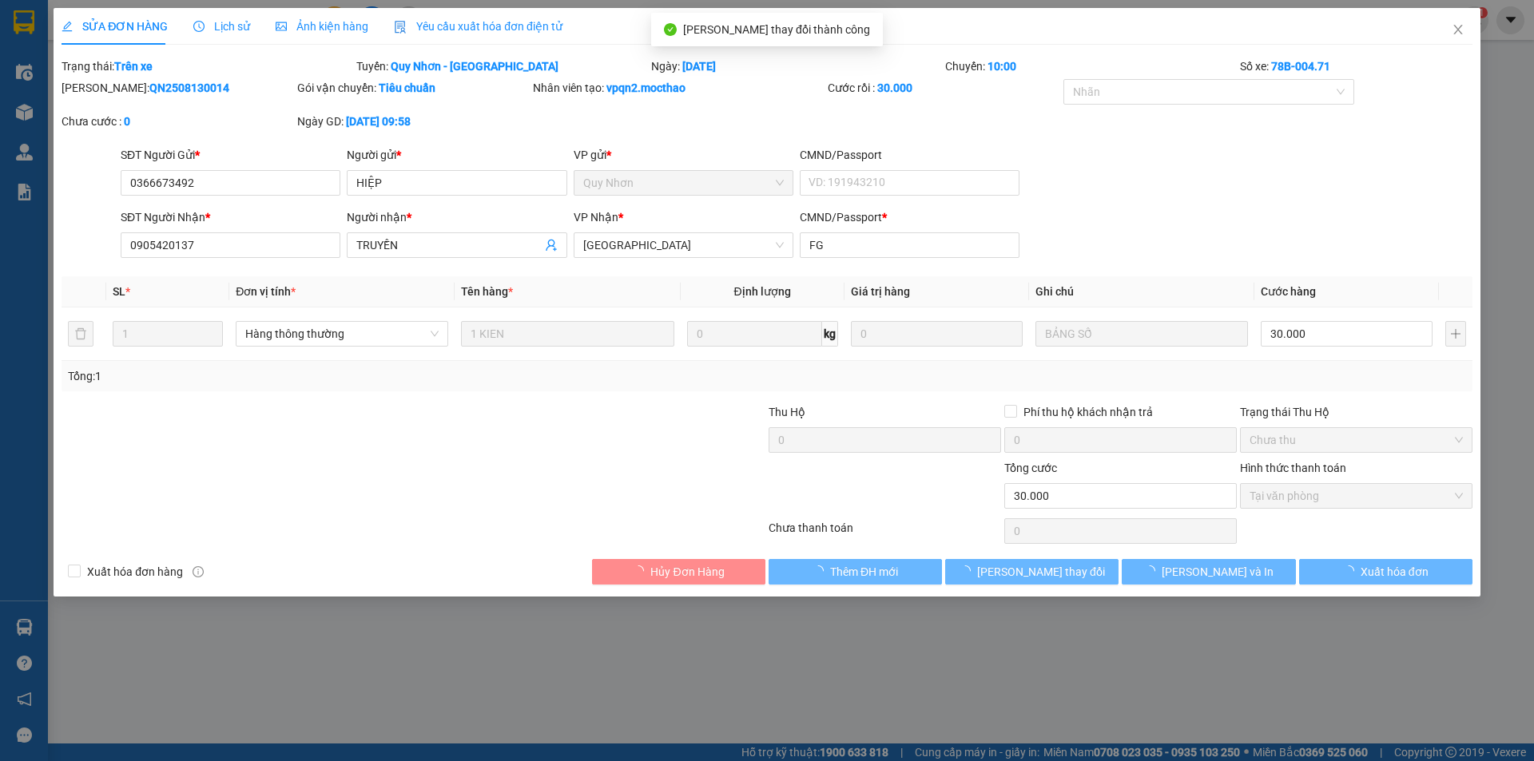
checkbox input "true"
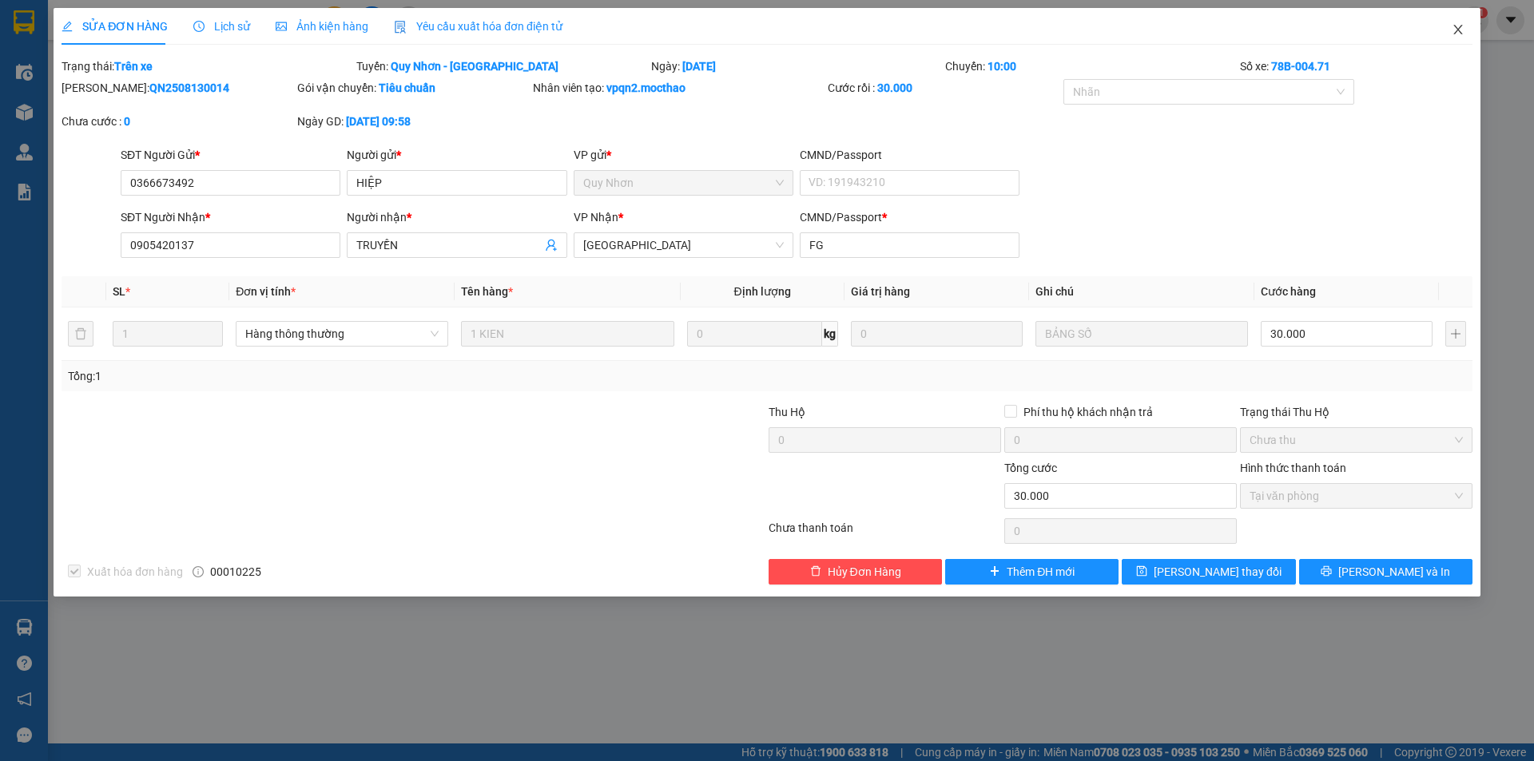
click at [1456, 28] on icon "close" at bounding box center [1457, 30] width 9 height 10
